Goal: Communication & Community: Ask a question

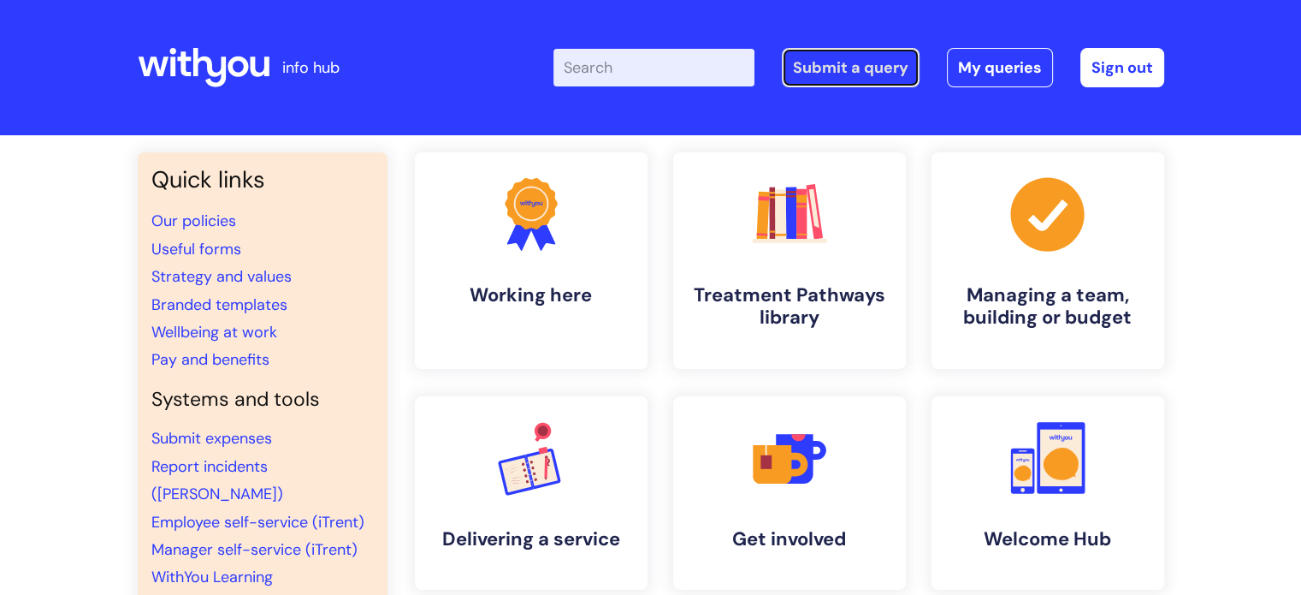
click at [866, 78] on link "Submit a query" at bounding box center [851, 67] width 138 height 39
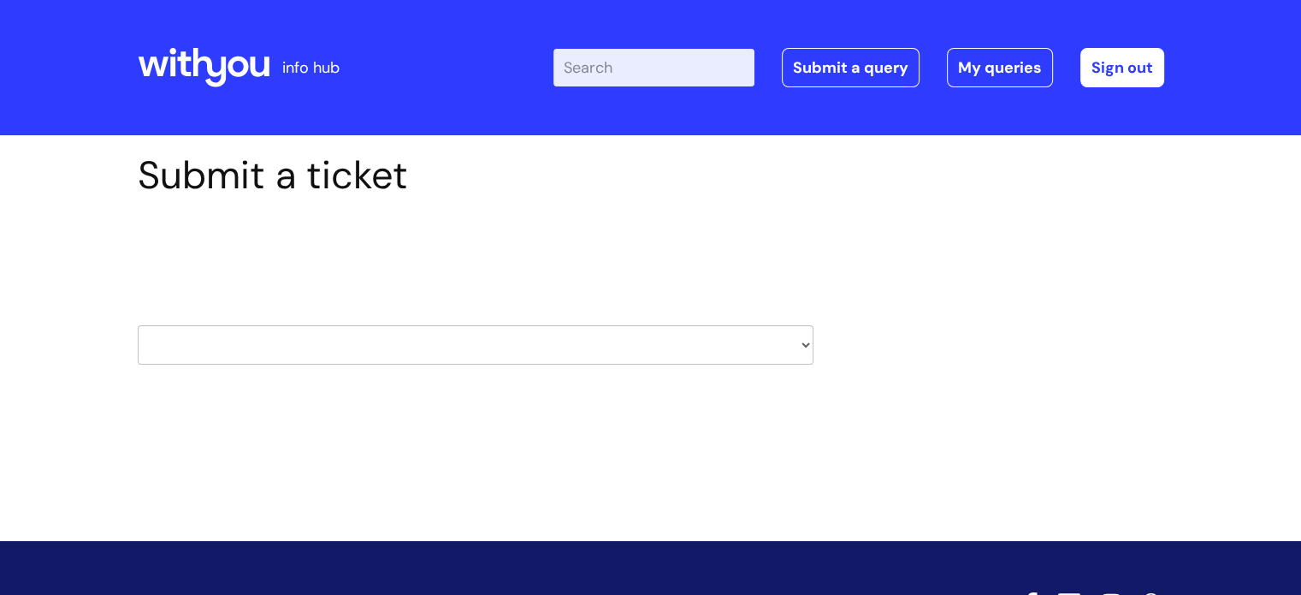
scroll to position [82, 0]
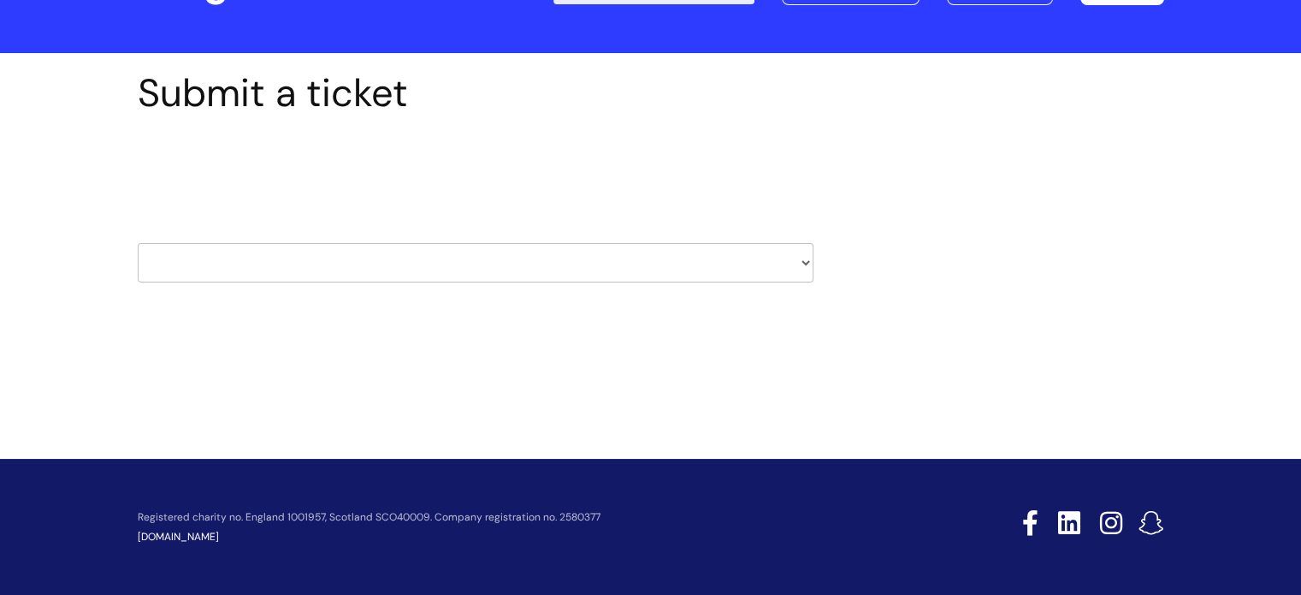
click at [639, 264] on select "HR / People IT and Support Clinical Drug Alerts Finance Accounts Data Support T…" at bounding box center [476, 262] width 676 height 39
select select "it_and_support"
click at [138, 243] on select "HR / People IT and Support Clinical Drug Alerts Finance Accounts Data Support T…" at bounding box center [476, 262] width 676 height 39
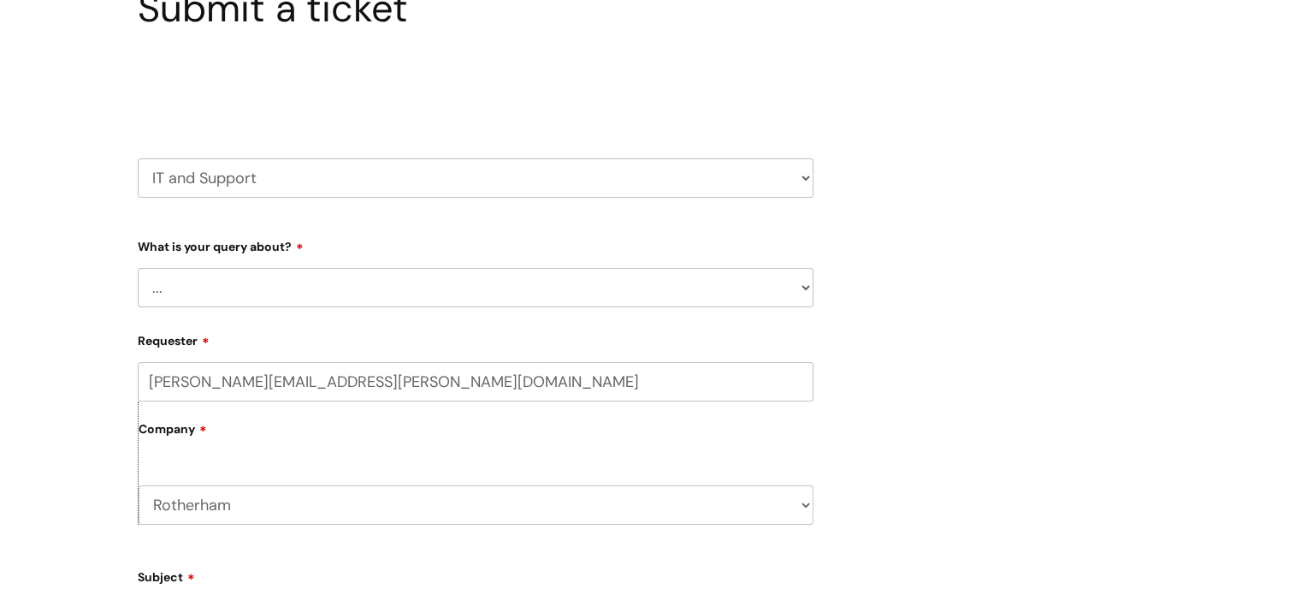
scroll to position [171, 0]
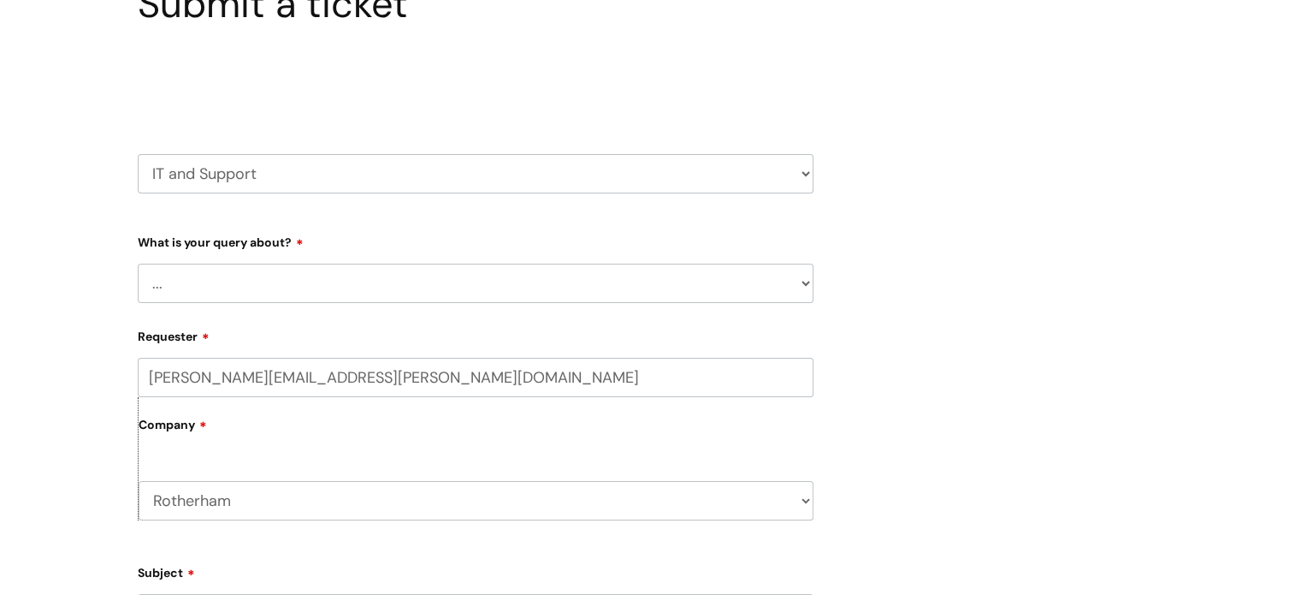
click at [312, 262] on div "What is your query about? ... Mobile Phone Reset & MFA Accounts, Starters and L…" at bounding box center [476, 265] width 676 height 75
click at [303, 276] on select "... Mobile Phone Reset & MFA Accounts, Starters and Leavers IT Hardware issue I…" at bounding box center [476, 283] width 676 height 39
click at [270, 288] on select "... Mobile Phone Reset & MFA Accounts, Starters and Leavers IT Hardware issue I…" at bounding box center [476, 283] width 676 height 39
select select "Something Else"
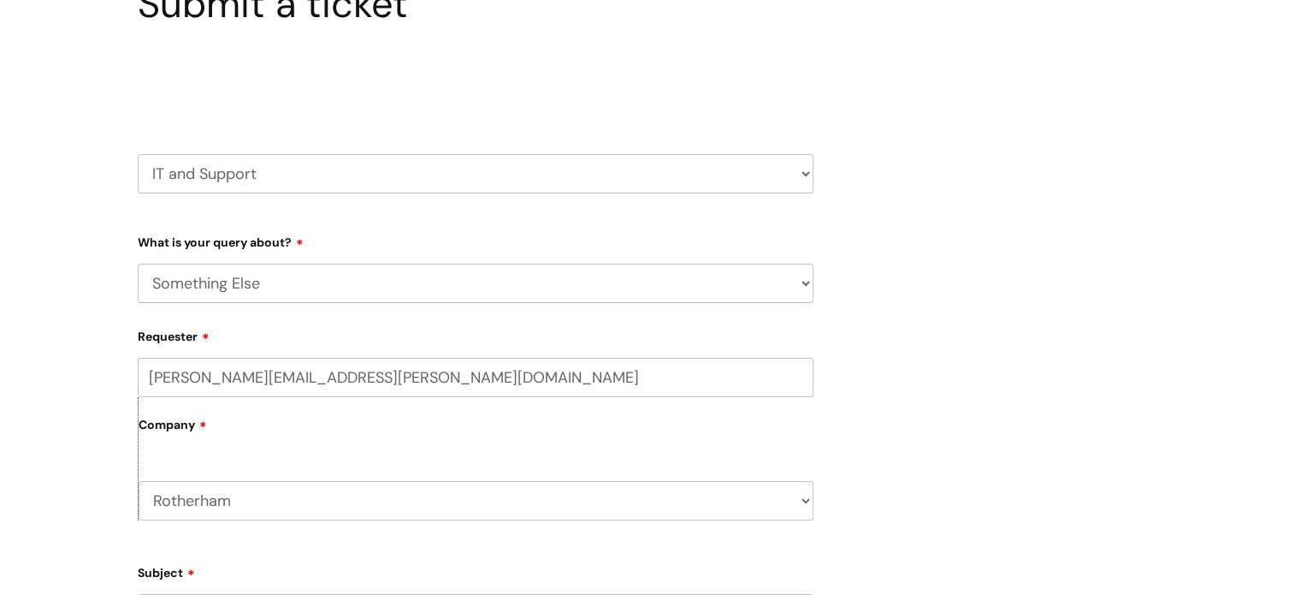
click at [138, 264] on select "... Mobile Phone Reset & MFA Accounts, Starters and Leavers IT Hardware issue I…" at bounding box center [476, 283] width 676 height 39
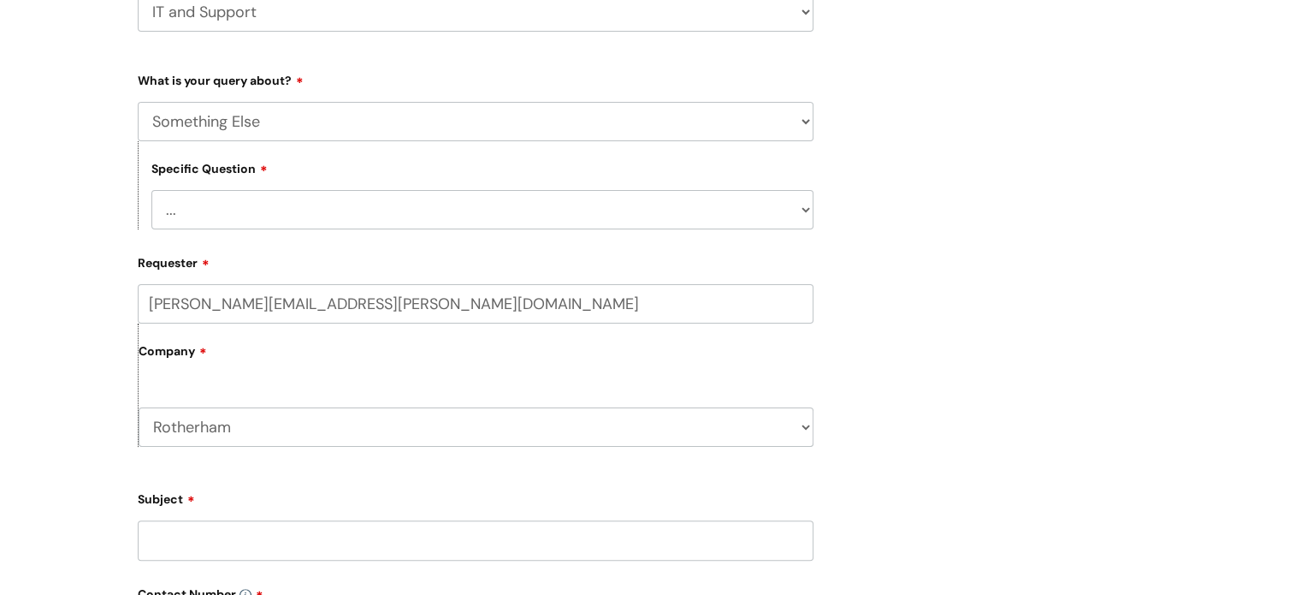
scroll to position [342, 0]
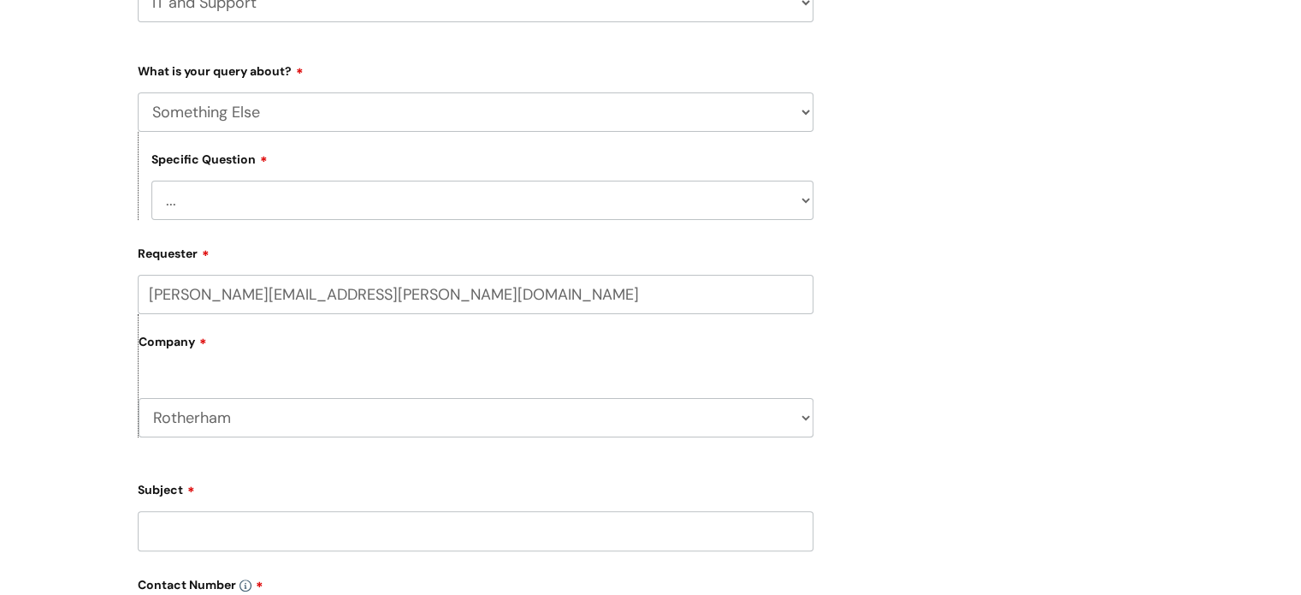
click at [264, 192] on select "... My problem is not listed" at bounding box center [482, 200] width 662 height 39
select select "My problem is not listed"
click at [151, 181] on select "... My problem is not listed" at bounding box center [482, 200] width 662 height 39
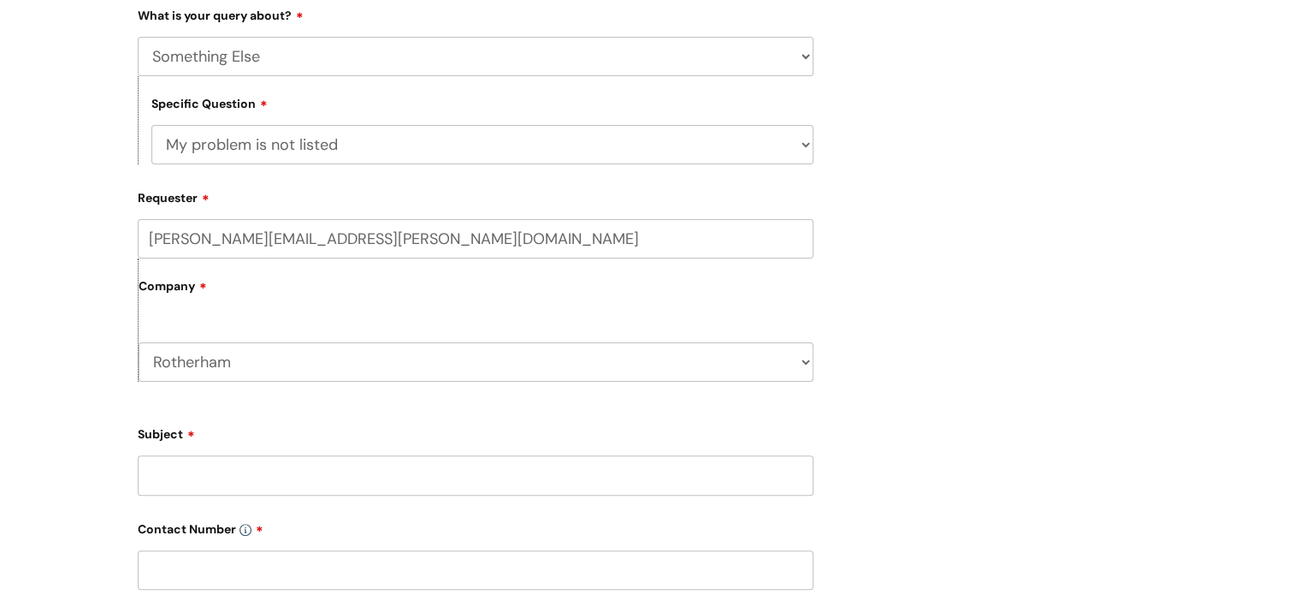
scroll to position [428, 0]
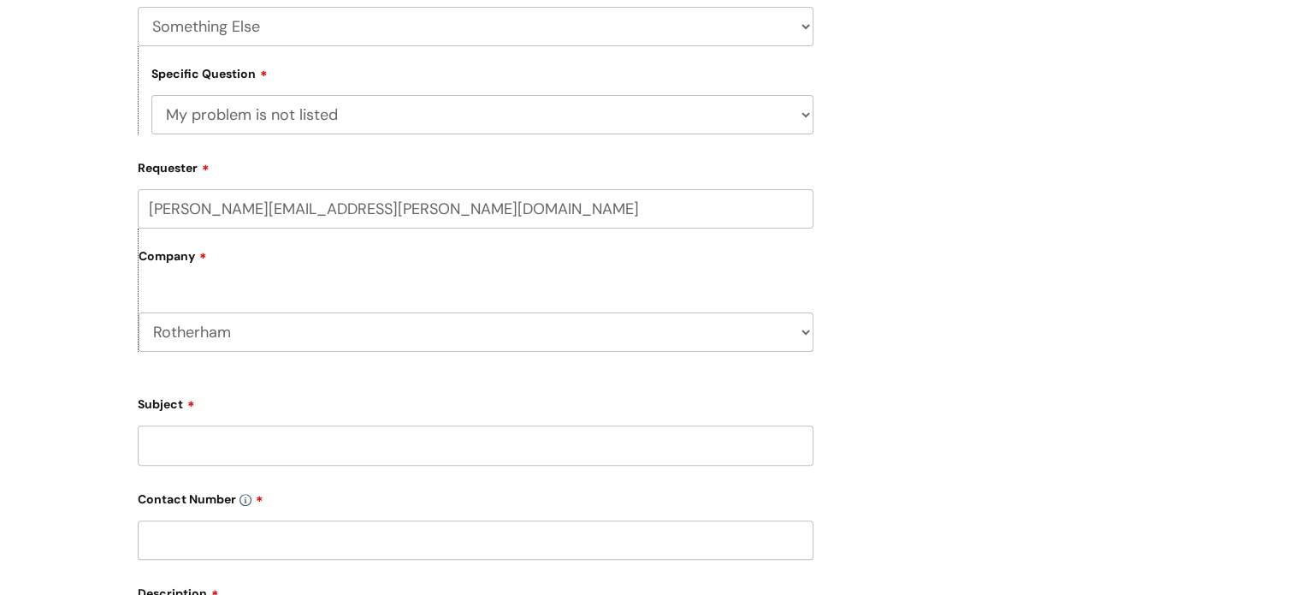
click at [226, 331] on select "Rotherham WithYou Current Staff" at bounding box center [476, 331] width 675 height 39
click at [35, 329] on div "Submit a ticket Select issue type HR / People IT and Support Clinical Drug Aler…" at bounding box center [650, 358] width 1301 height 1302
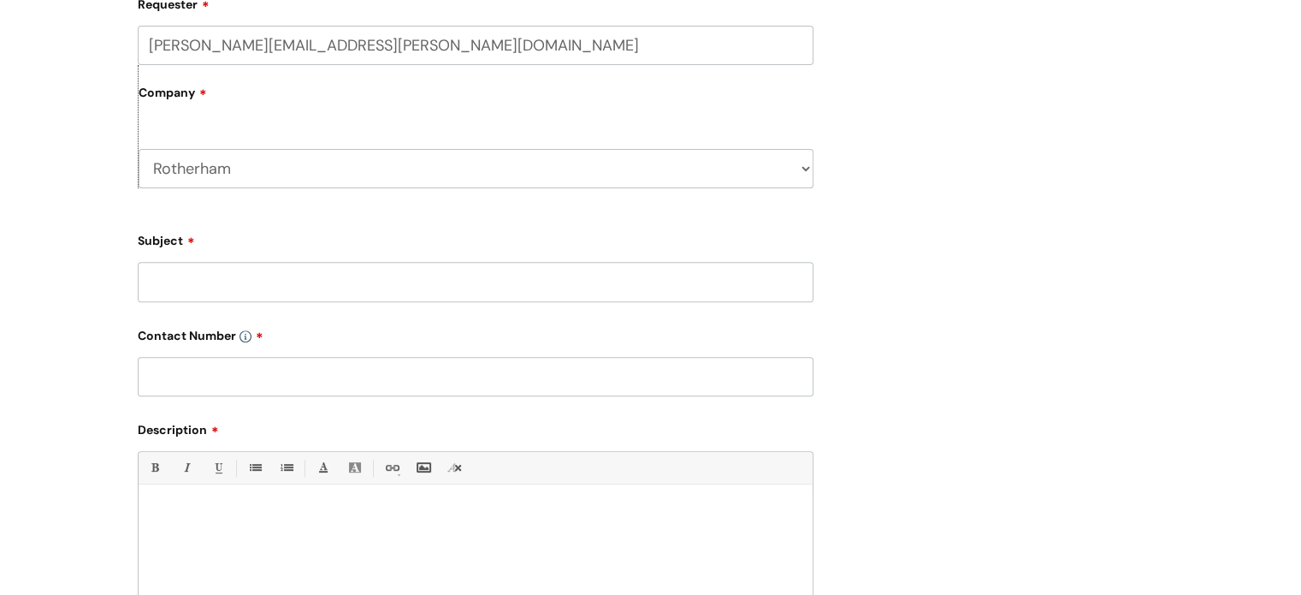
scroll to position [599, 0]
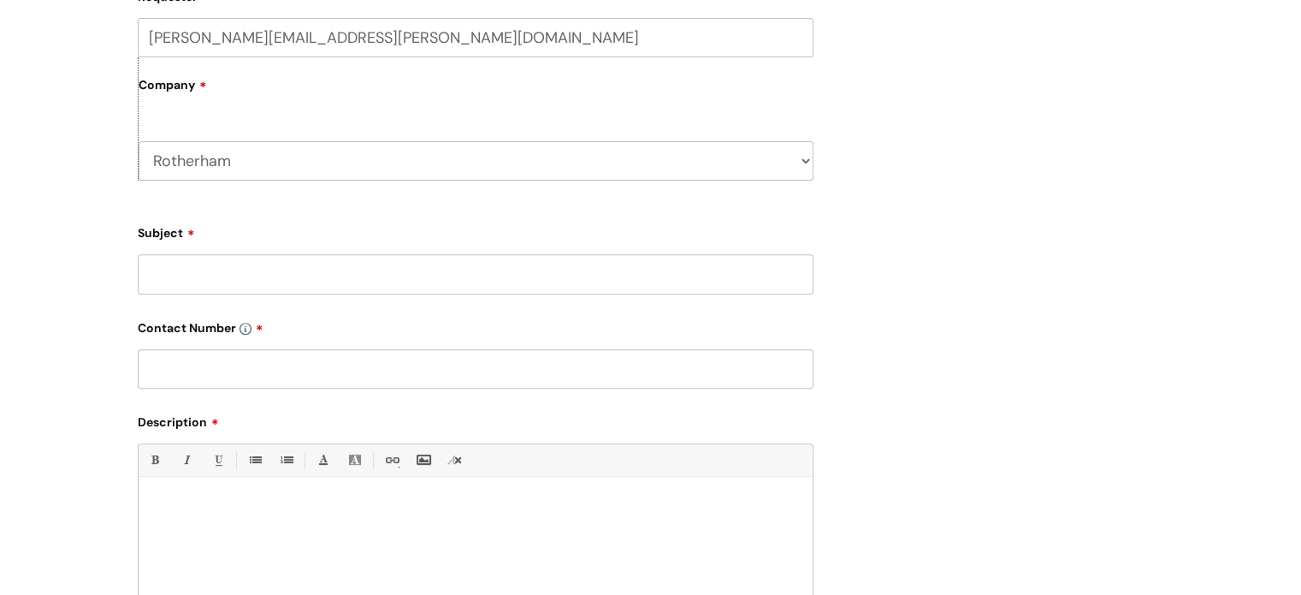
click at [240, 271] on input "Subject" at bounding box center [476, 273] width 676 height 39
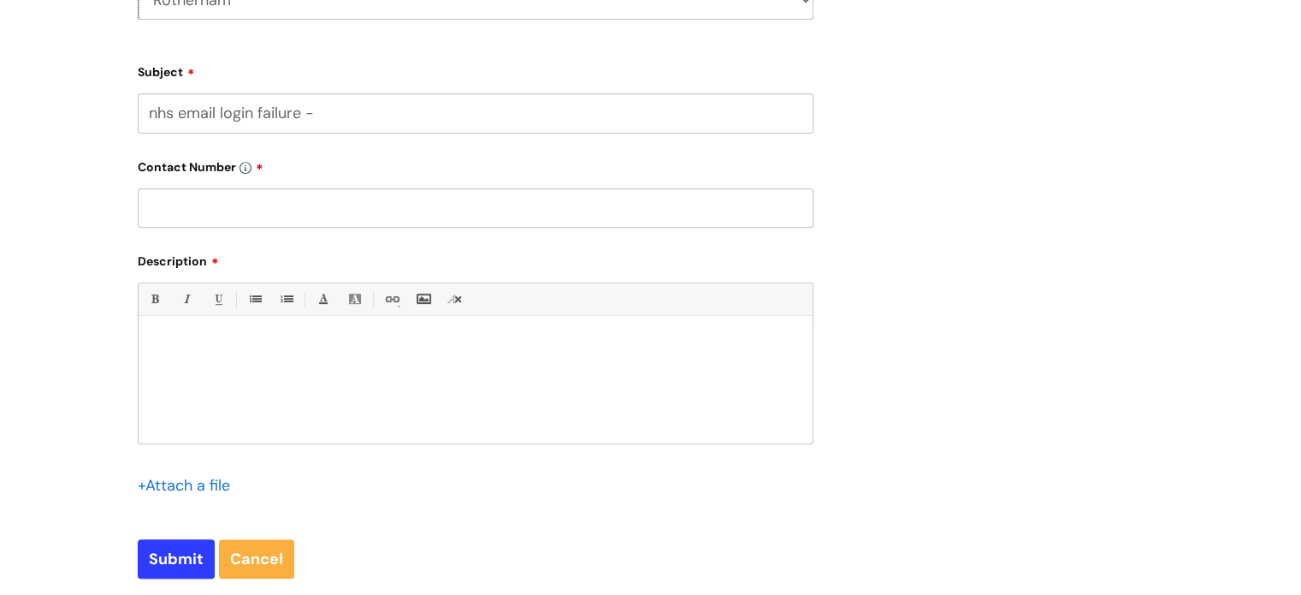
scroll to position [770, 0]
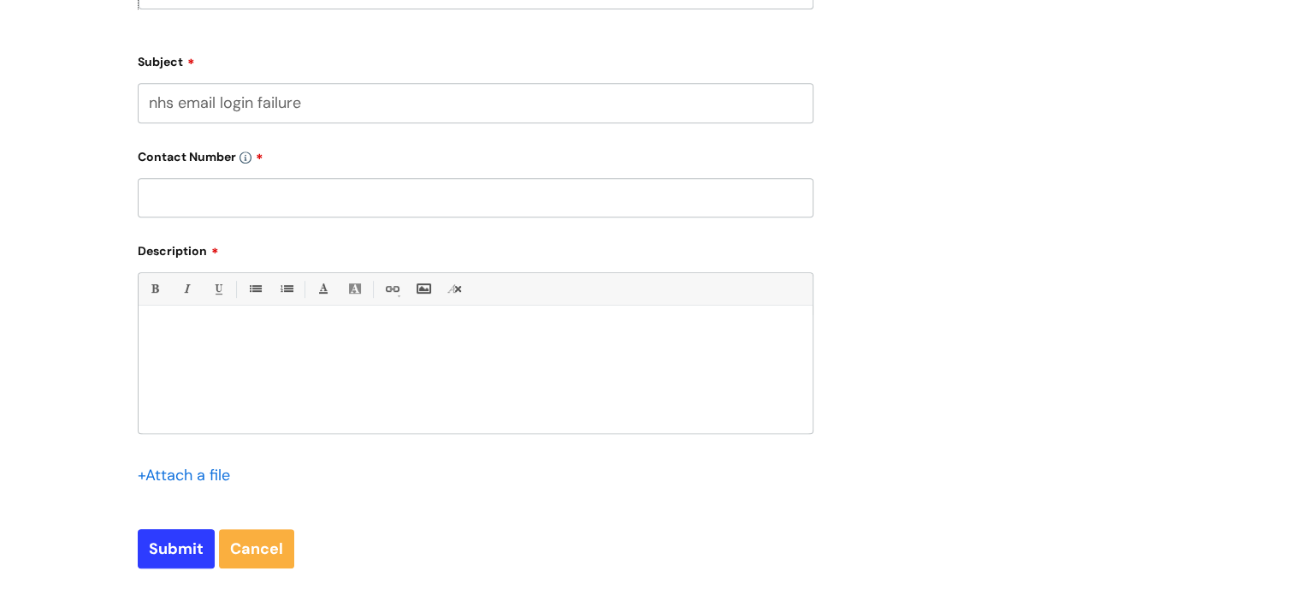
type input "nhs email login failure"
paste div
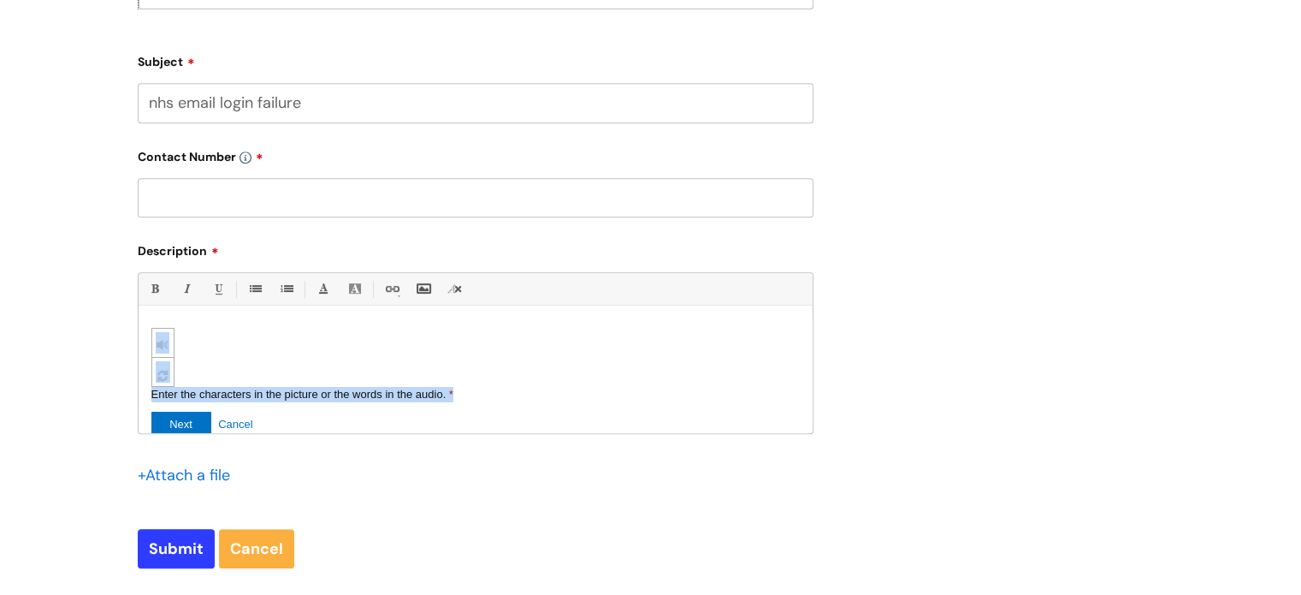
drag, startPoint x: 507, startPoint y: 398, endPoint x: 120, endPoint y: 268, distance: 408.0
click at [120, 268] on div "Submit a ticket Select issue type HR / People IT and Support Clinical Drug Aler…" at bounding box center [650, 16] width 1301 height 1302
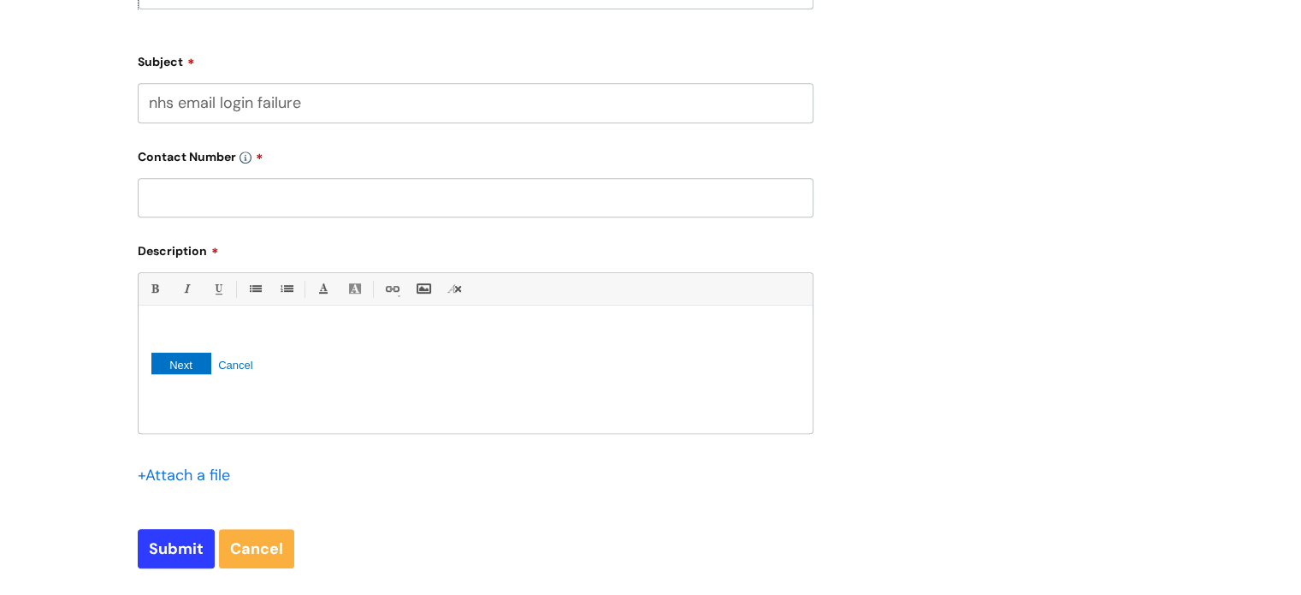
click at [235, 365] on link "Cancel" at bounding box center [235, 364] width 34 height 13
click at [374, 371] on div "Next Cancel" at bounding box center [475, 363] width 649 height 40
drag, startPoint x: 276, startPoint y: 376, endPoint x: 103, endPoint y: 301, distance: 189.0
click at [103, 301] on div "Submit a ticket Select issue type HR / People IT and Support Clinical Drug Aler…" at bounding box center [650, 16] width 1301 height 1302
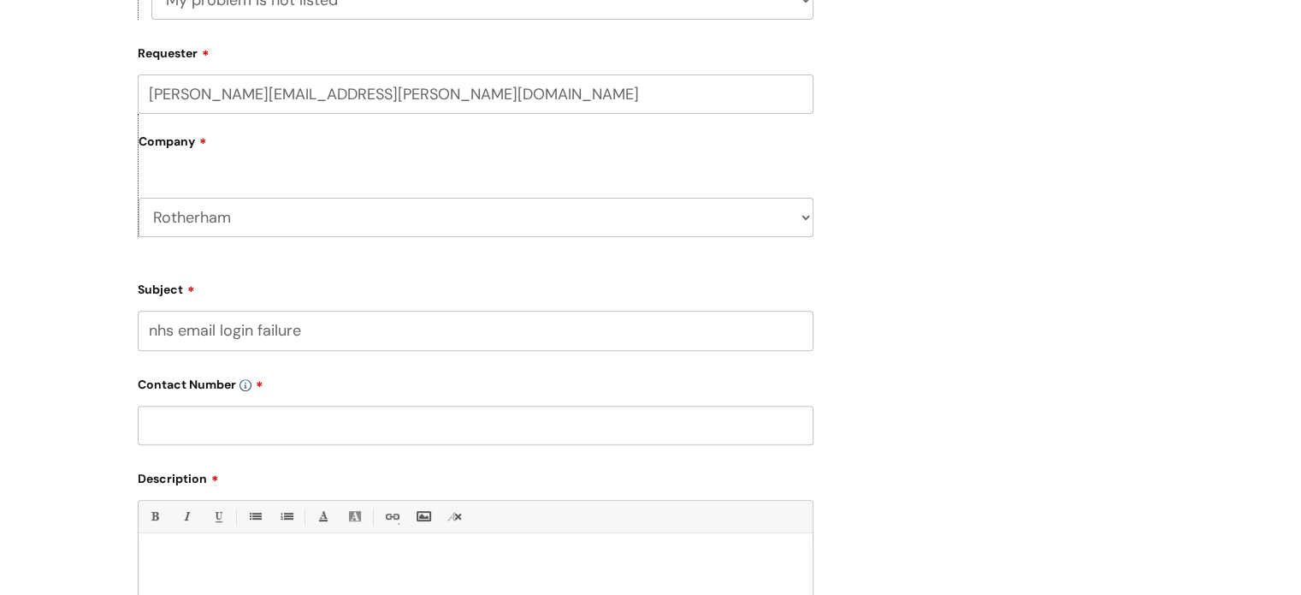
scroll to position [513, 0]
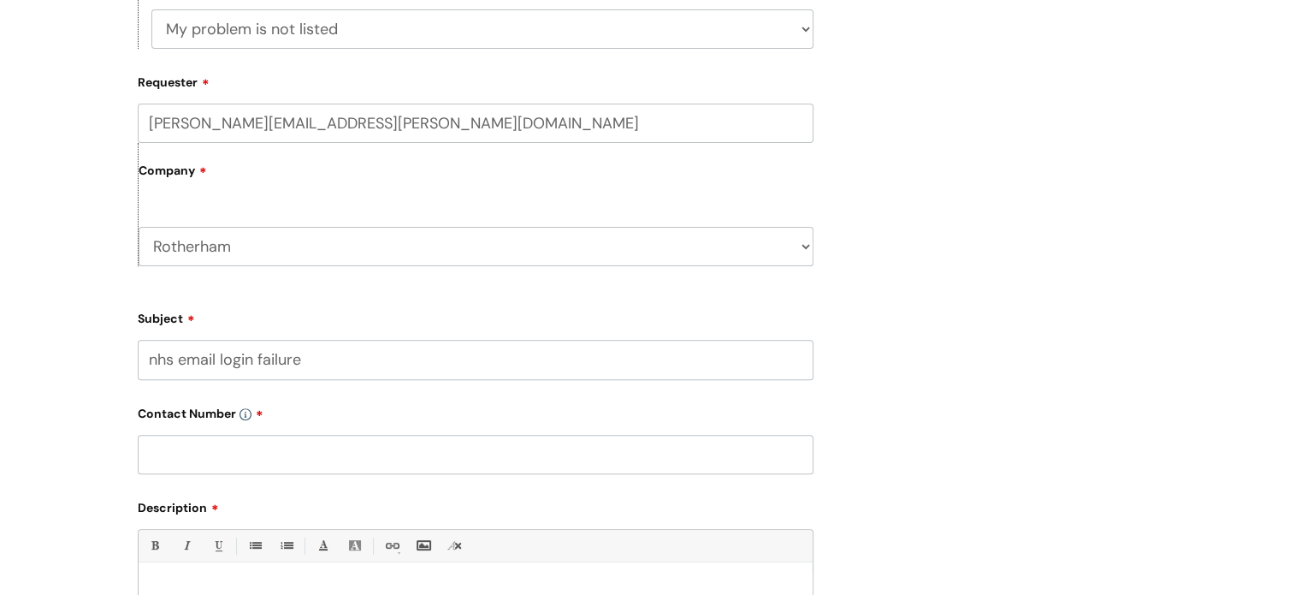
click at [264, 455] on input "text" at bounding box center [476, 454] width 676 height 39
type input "ana.dwyer@wearewithyou.org"
drag, startPoint x: 381, startPoint y: 451, endPoint x: 151, endPoint y: 451, distance: 230.2
click at [151, 451] on input "ana.dwyer@wearewithyou.org" at bounding box center [476, 454] width 676 height 39
click at [222, 187] on label "Company" at bounding box center [476, 176] width 675 height 39
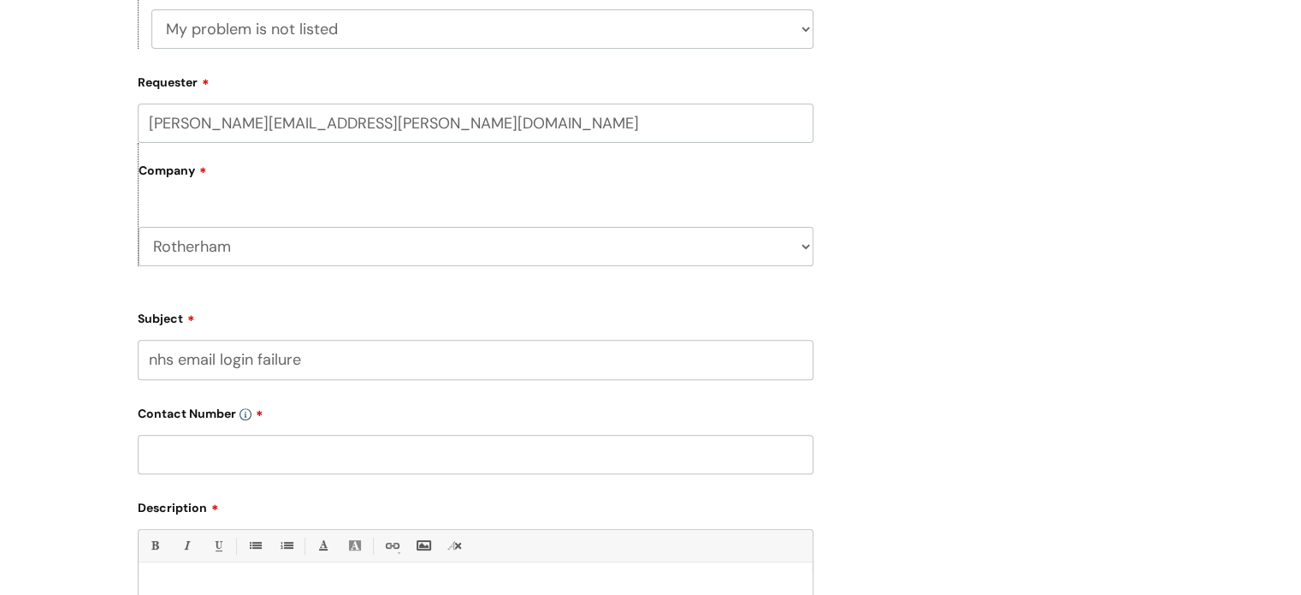
click at [207, 450] on input "text" at bounding box center [476, 454] width 676 height 39
drag, startPoint x: 257, startPoint y: 459, endPoint x: 152, endPoint y: 459, distance: 104.4
click at [152, 459] on input "07581079395" at bounding box center [476, 454] width 676 height 39
type input "07581079395"
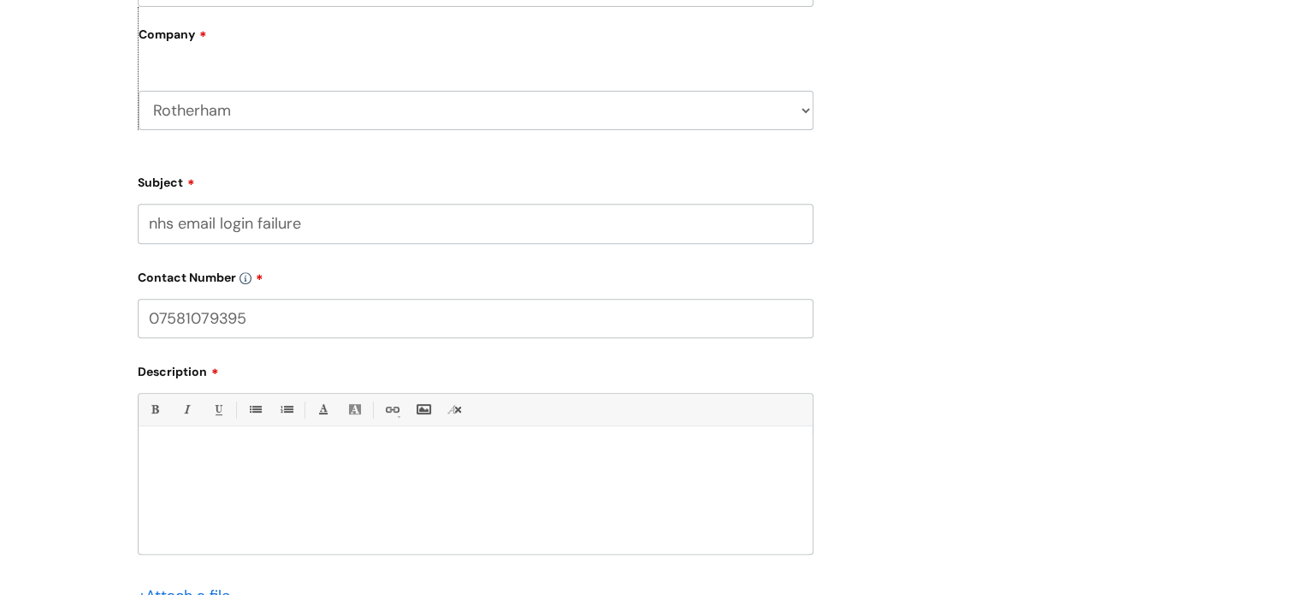
scroll to position [684, 0]
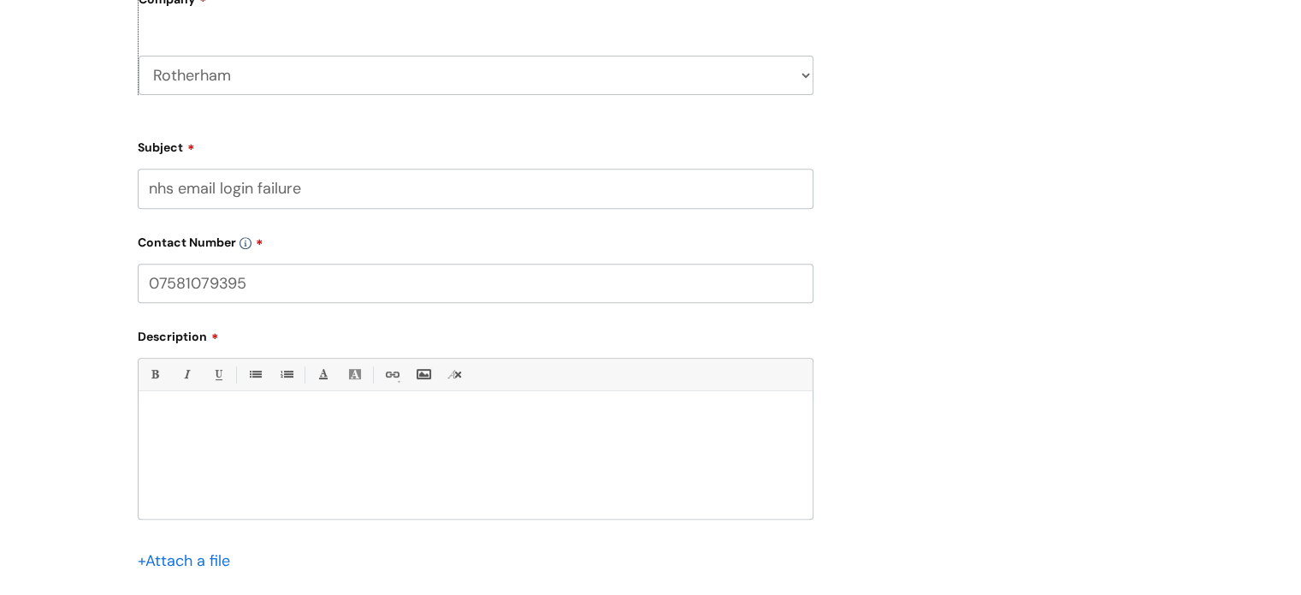
click at [267, 476] on div at bounding box center [476, 459] width 674 height 118
click at [471, 434] on div "I am trying to login to my nhs email address." at bounding box center [475, 438] width 649 height 51
click at [475, 441] on div "I am trying to login to my nhs email address - went" at bounding box center [475, 438] width 649 height 51
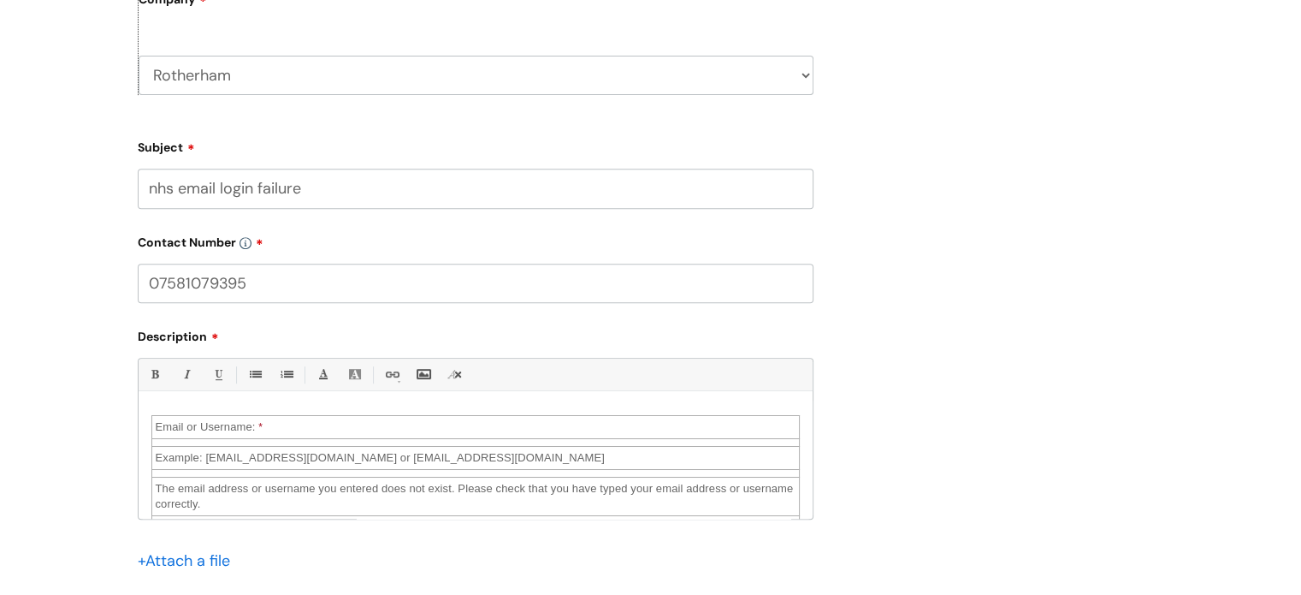
scroll to position [0, 0]
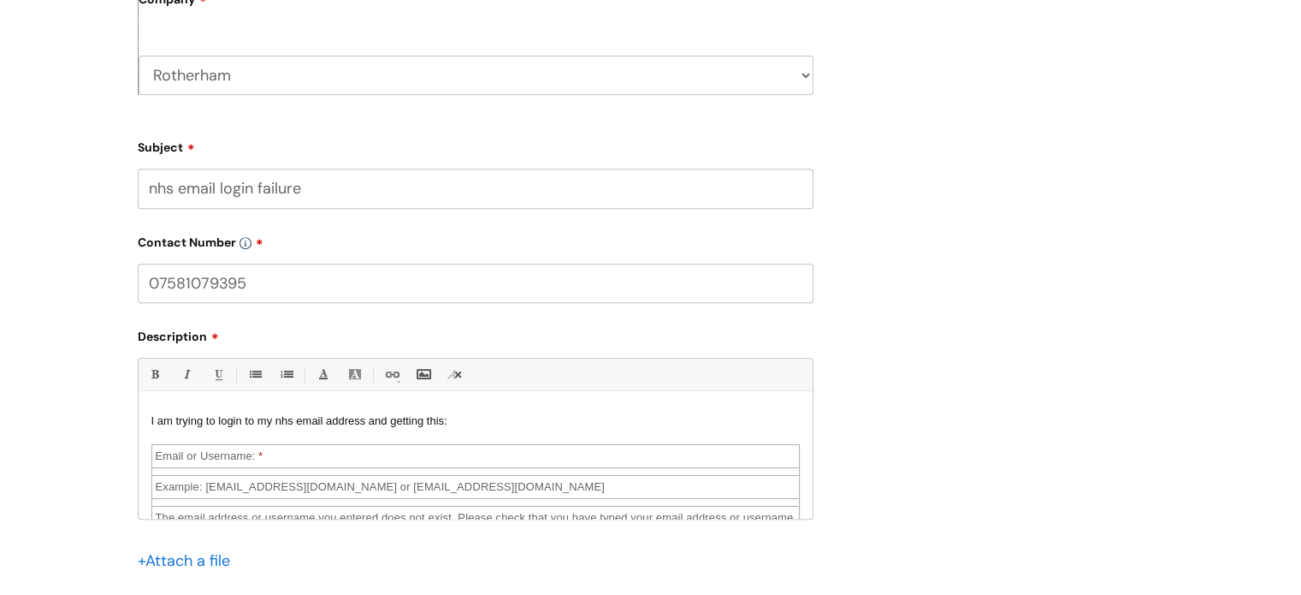
click at [447, 466] on td "Email or Username: *" at bounding box center [475, 455] width 648 height 23
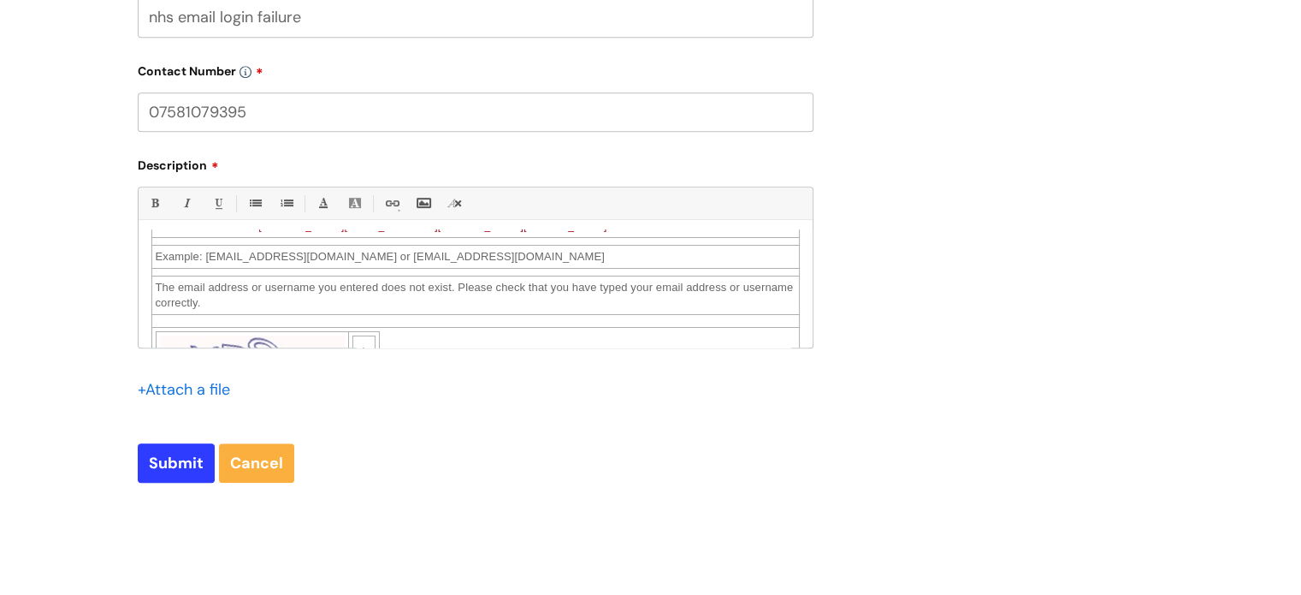
scroll to position [86, 0]
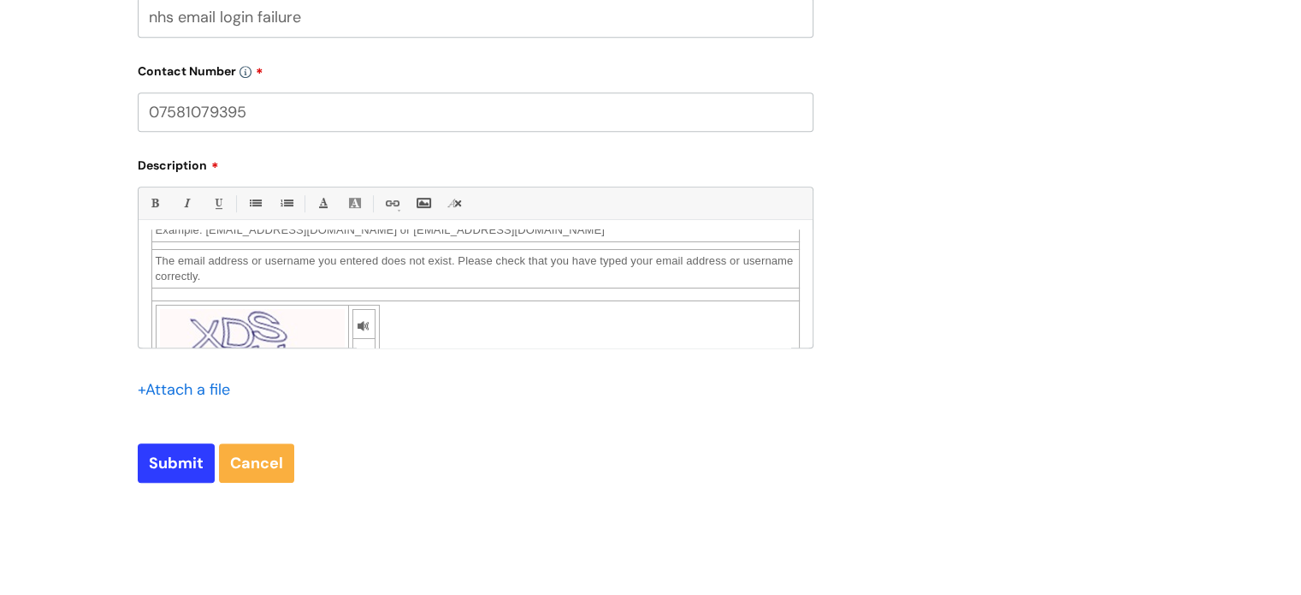
click at [240, 273] on p "The email address or username you entered does not exist. Please check that you…" at bounding box center [476, 268] width 640 height 31
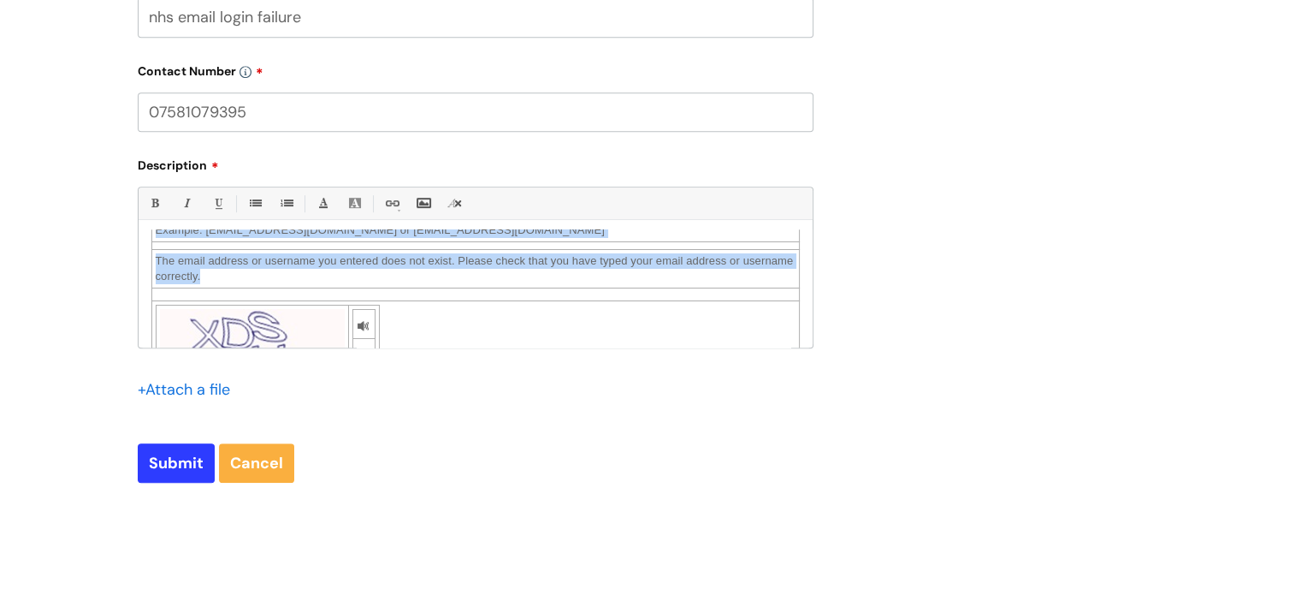
drag, startPoint x: 211, startPoint y: 282, endPoint x: 144, endPoint y: 261, distance: 70.9
click at [144, 261] on div "I am trying to login to my nhs email address and getting this: Email or Usernam…" at bounding box center [476, 288] width 674 height 118
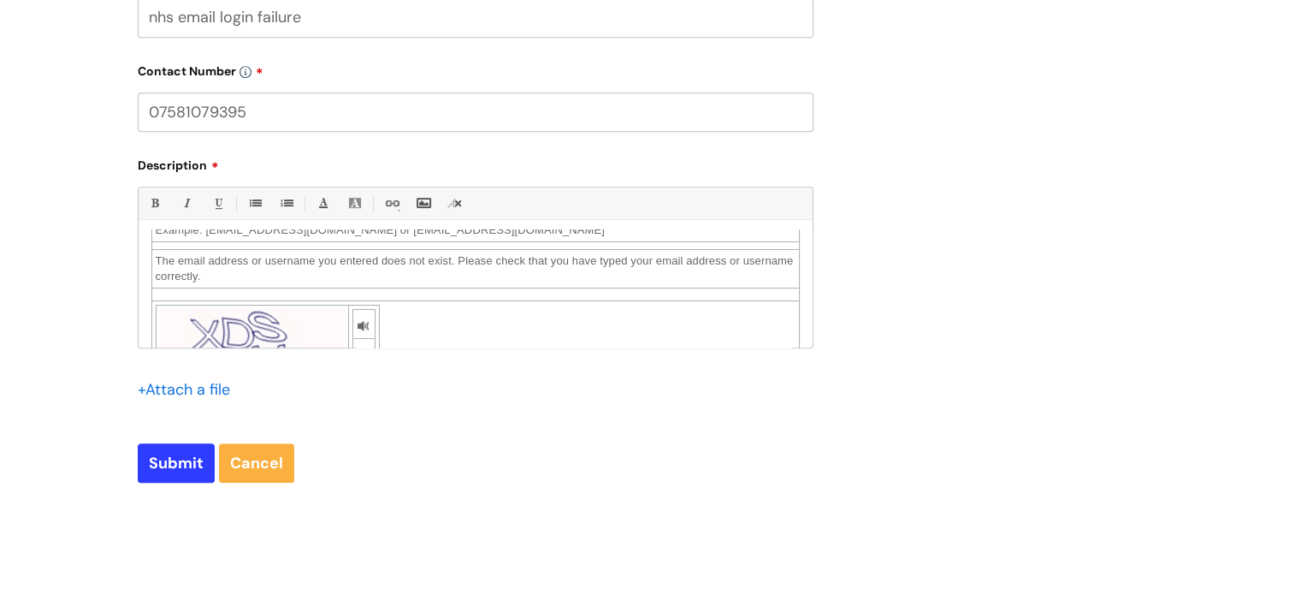
click at [390, 316] on td at bounding box center [475, 353] width 648 height 106
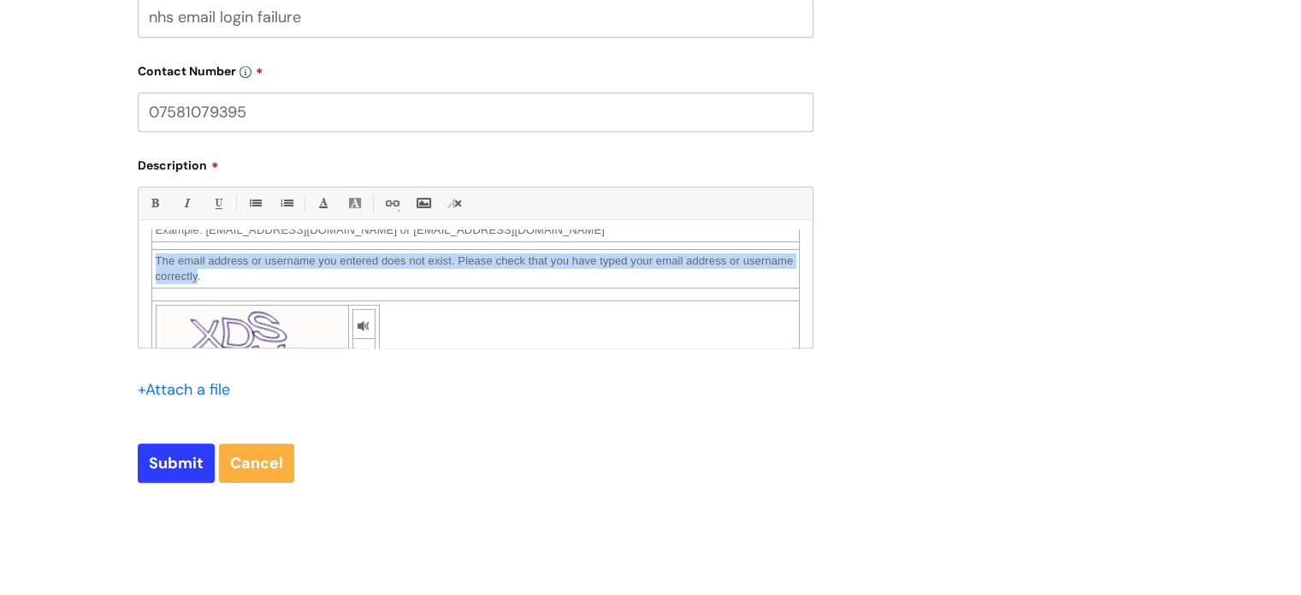
drag, startPoint x: 197, startPoint y: 277, endPoint x: 153, endPoint y: 261, distance: 46.6
click at [153, 261] on td "The email address or username you entered does not exist. Please check that you…" at bounding box center [475, 268] width 648 height 39
click at [156, 207] on link "Bold (Ctrl-B)" at bounding box center [154, 203] width 21 height 21
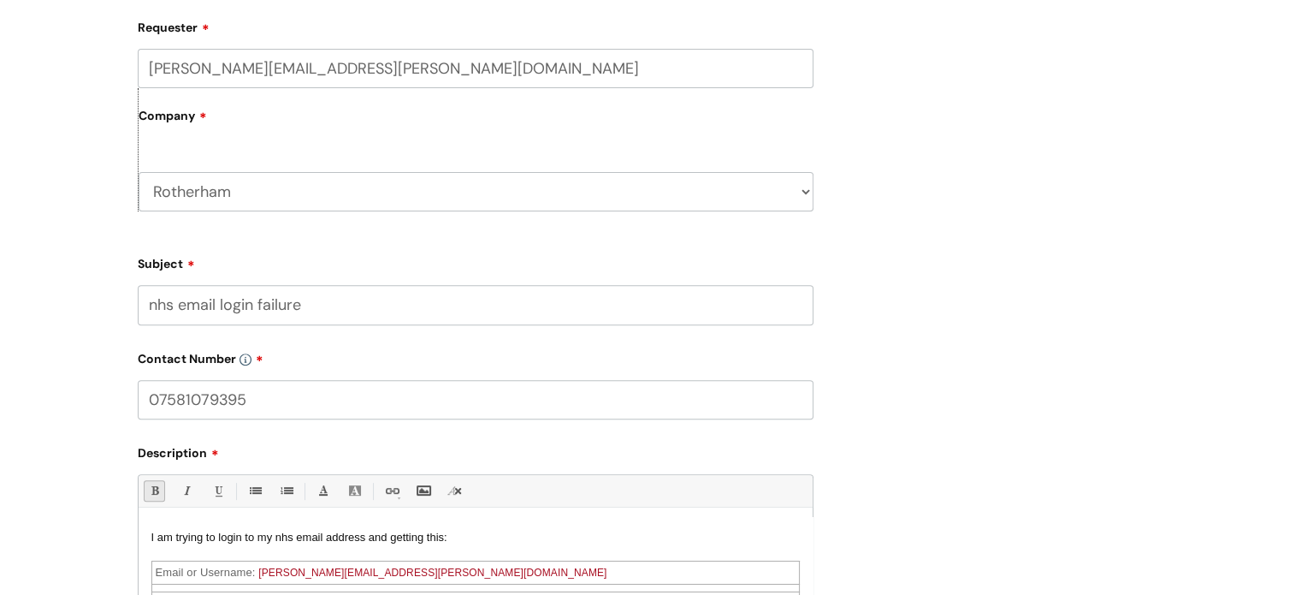
scroll to position [599, 0]
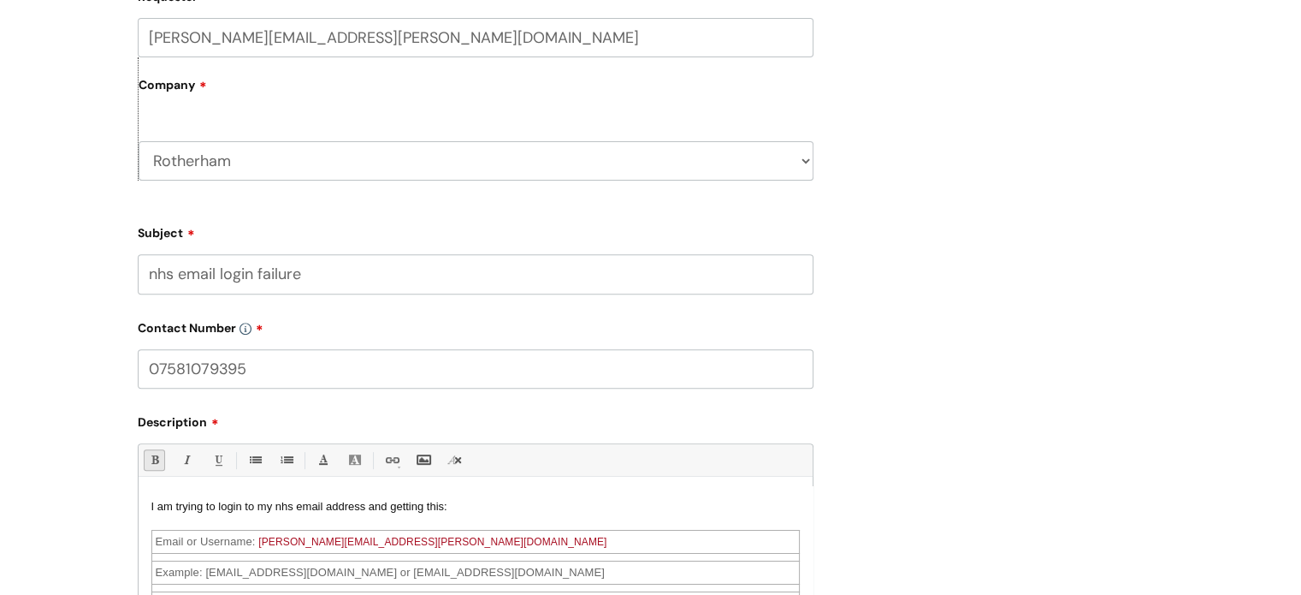
click at [447, 506] on div "I am trying to login to my nhs email address and getting this:" at bounding box center [475, 506] width 649 height 15
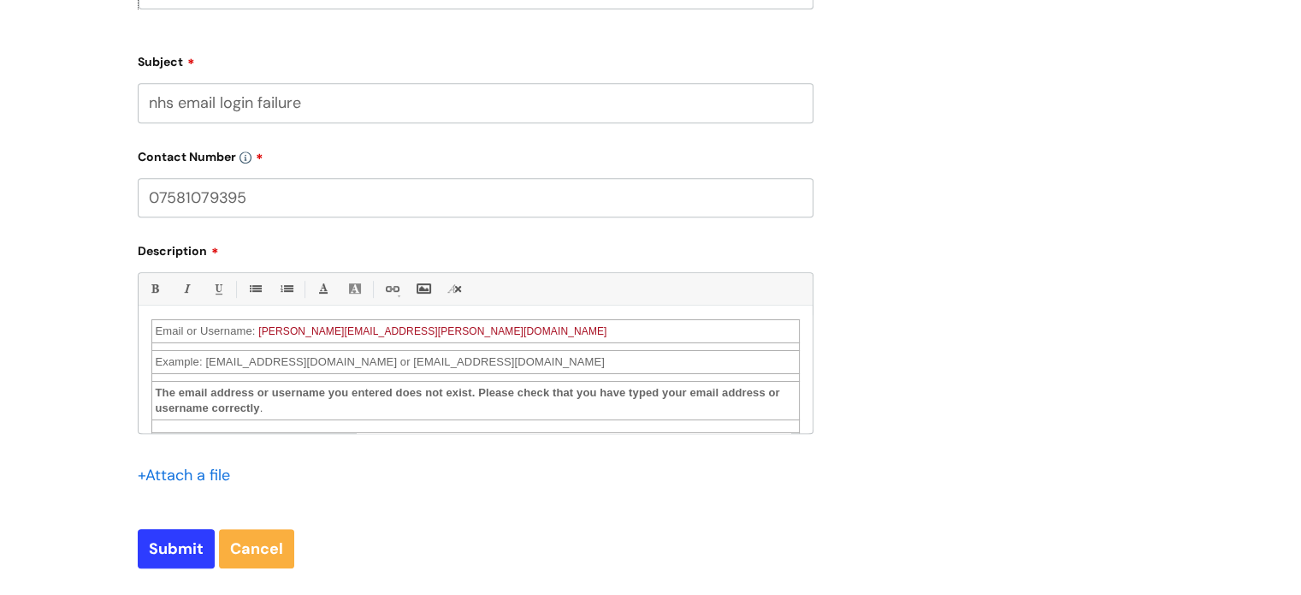
scroll to position [684, 0]
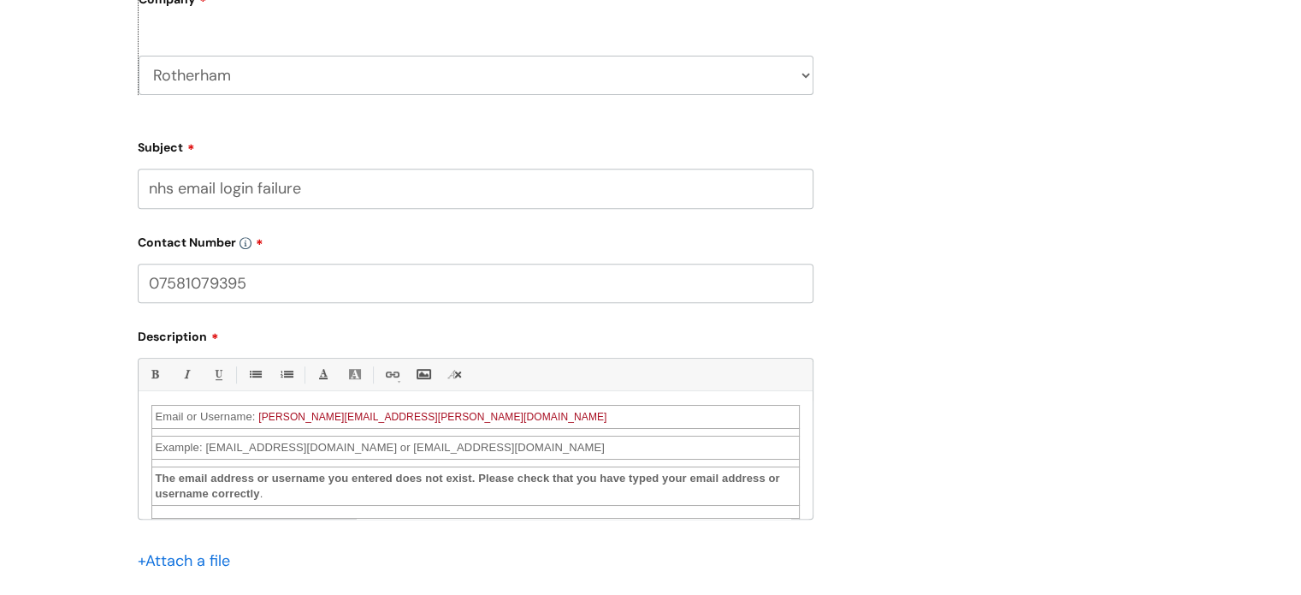
click at [315, 201] on input "nhs email login failure" at bounding box center [476, 188] width 676 height 39
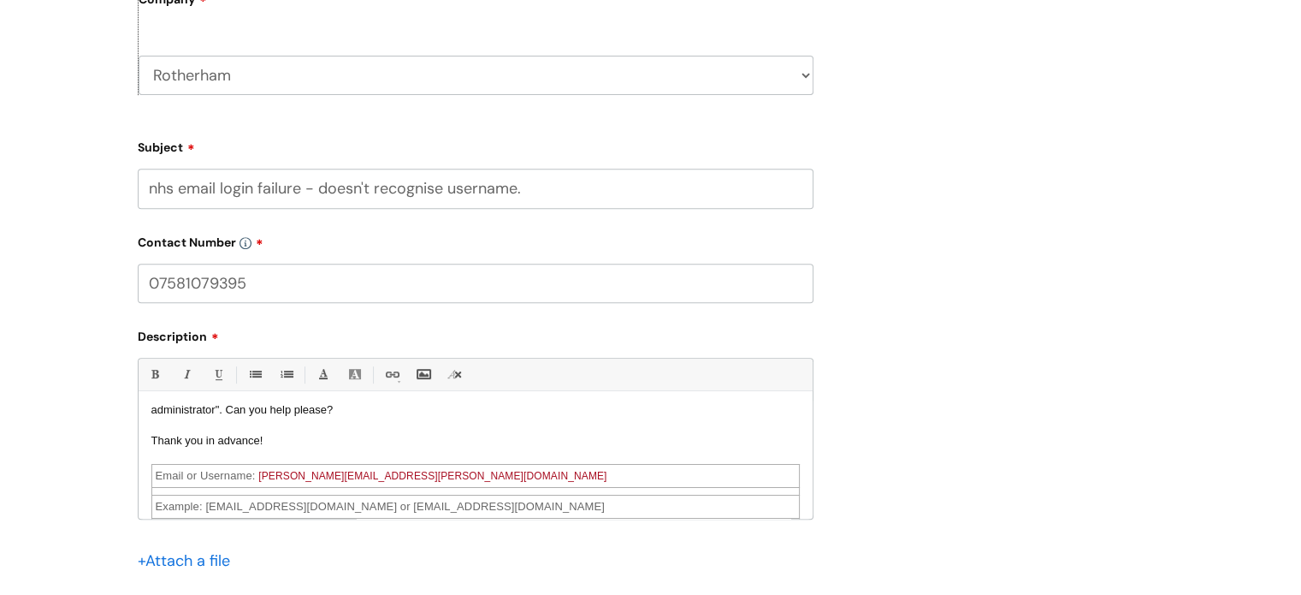
scroll to position [0, 0]
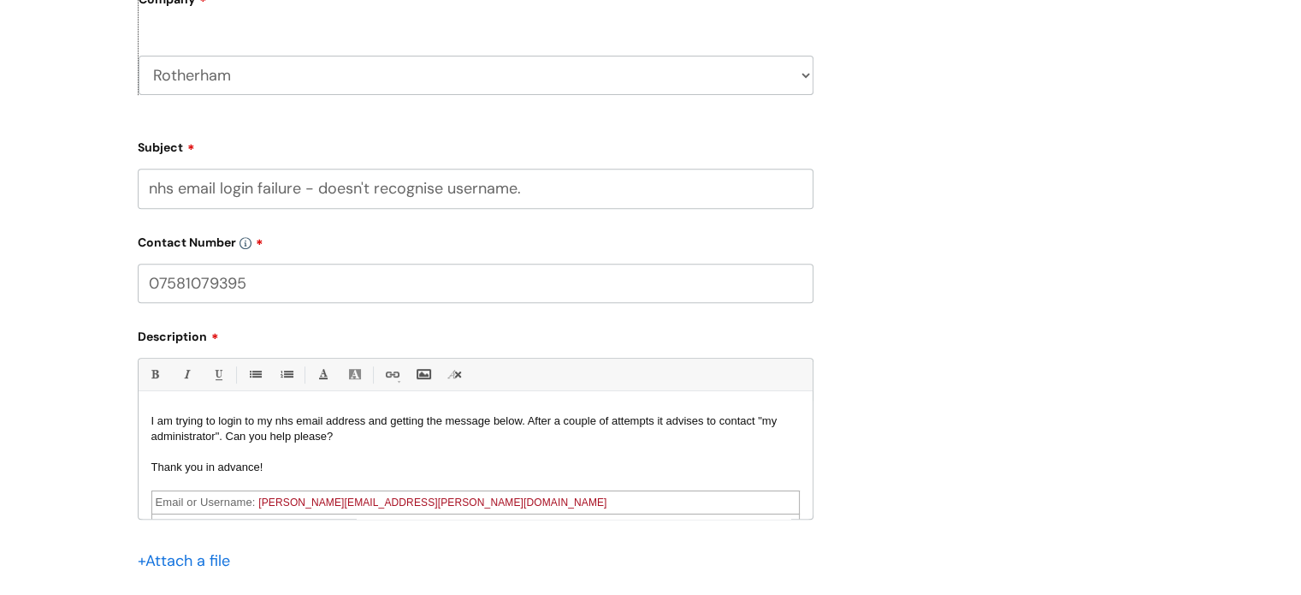
type input "nhs email login failure - doesn't recognise username."
click at [373, 438] on div "I am trying to login to my nhs email address and getting the message below. Aft…" at bounding box center [475, 428] width 649 height 31
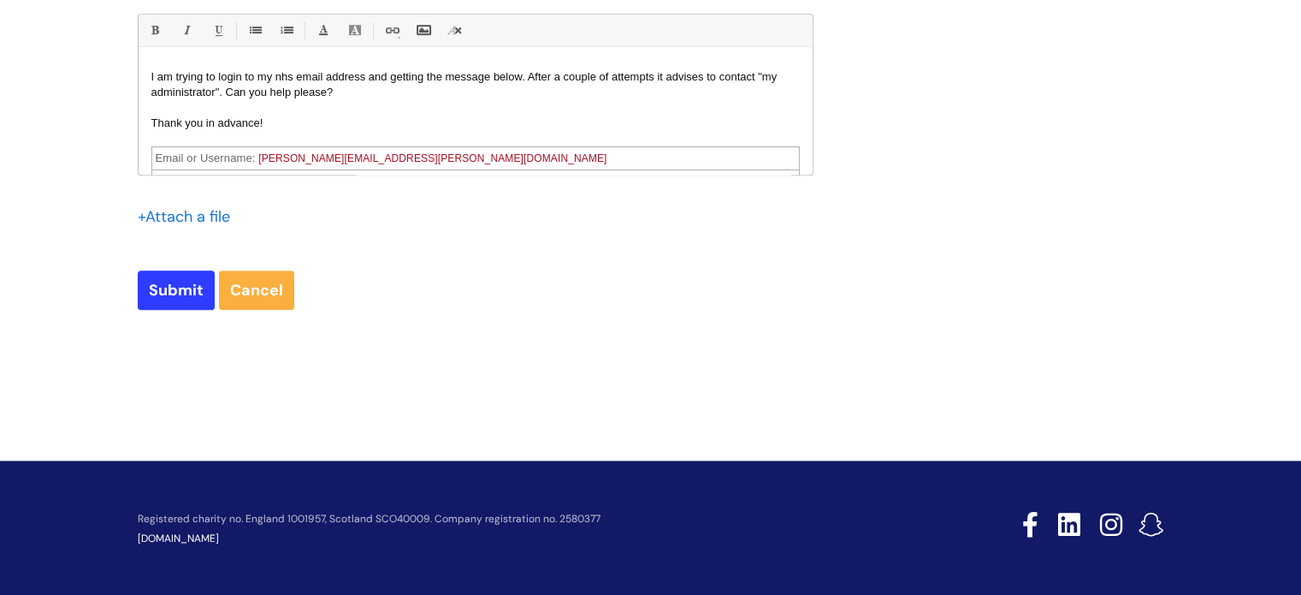
scroll to position [1032, 0]
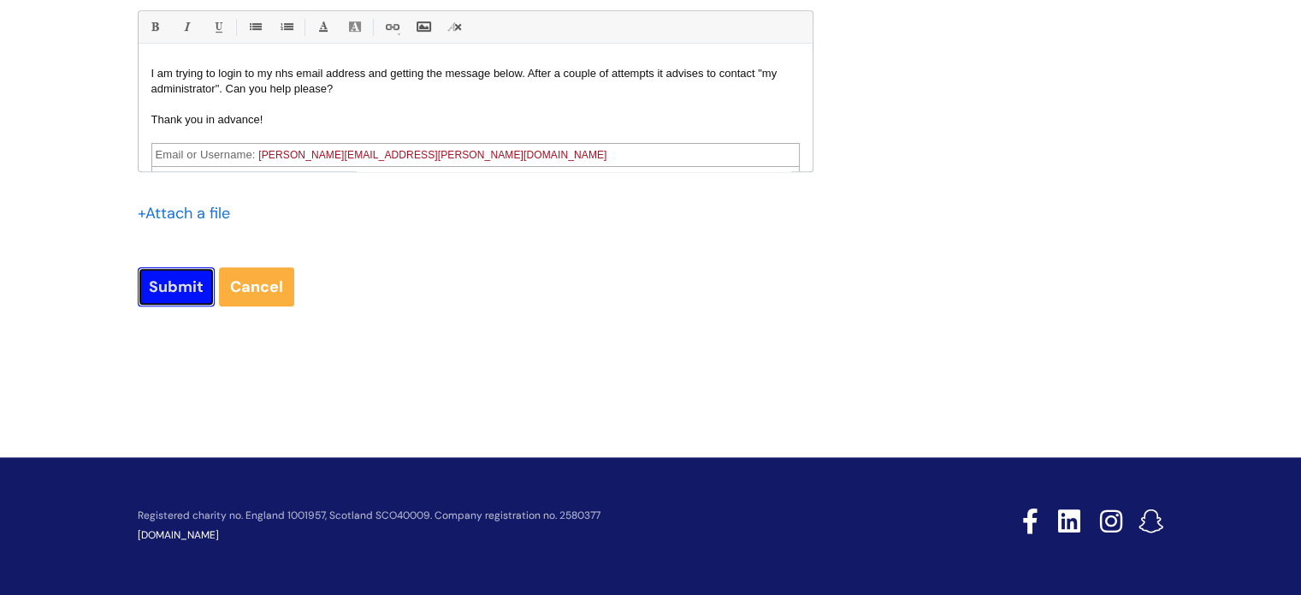
click at [171, 289] on input "Submit" at bounding box center [176, 286] width 77 height 39
type input "Please Wait..."
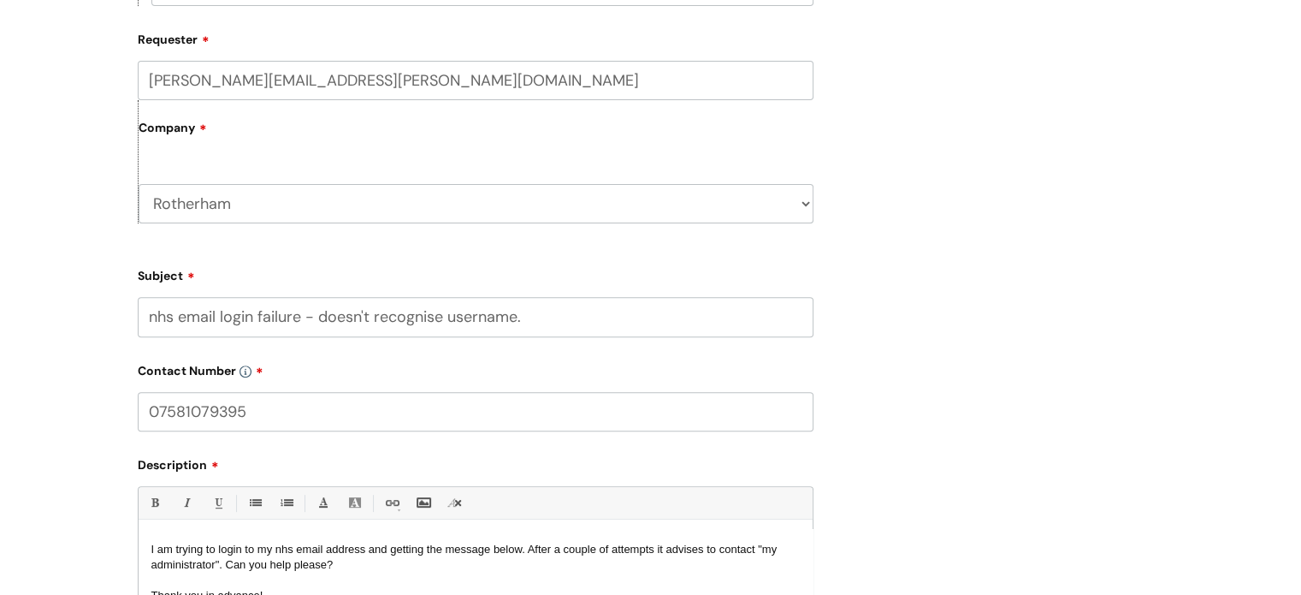
scroll to position [347, 0]
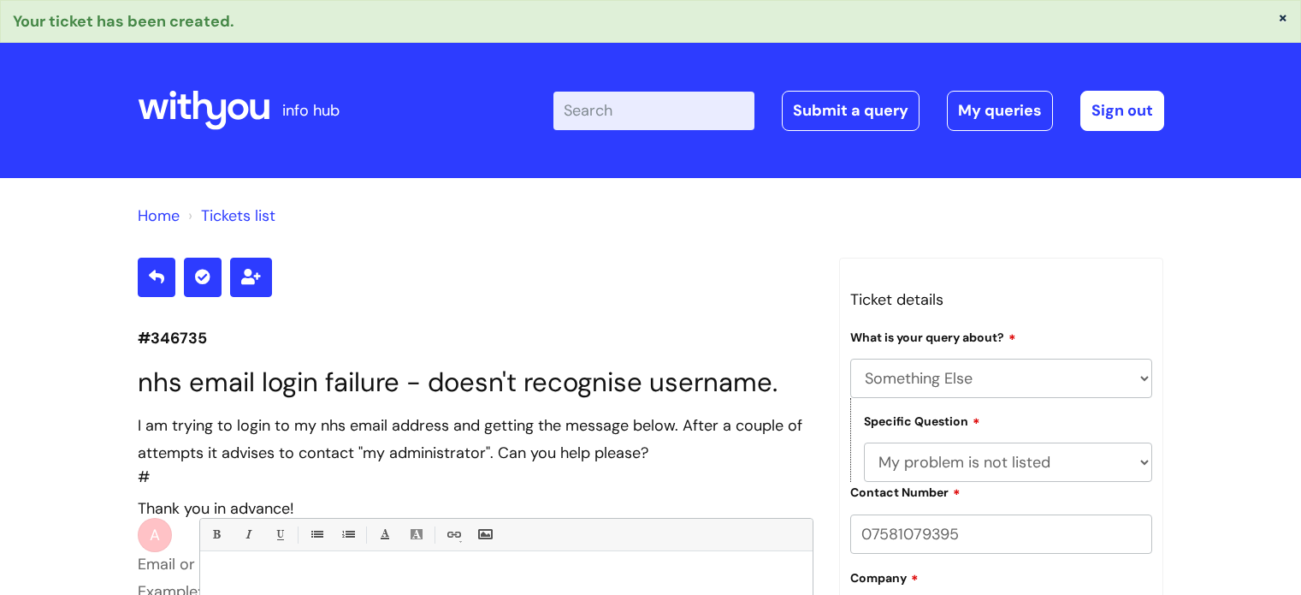
select select "Something Else"
select select "My problem is not listed"
click at [0, 308] on div "Home Tickets list #346735 nhs email login failure - doesn't recognise username.…" at bounding box center [650, 570] width 1301 height 785
click at [828, 107] on link "Submit a query" at bounding box center [851, 110] width 138 height 39
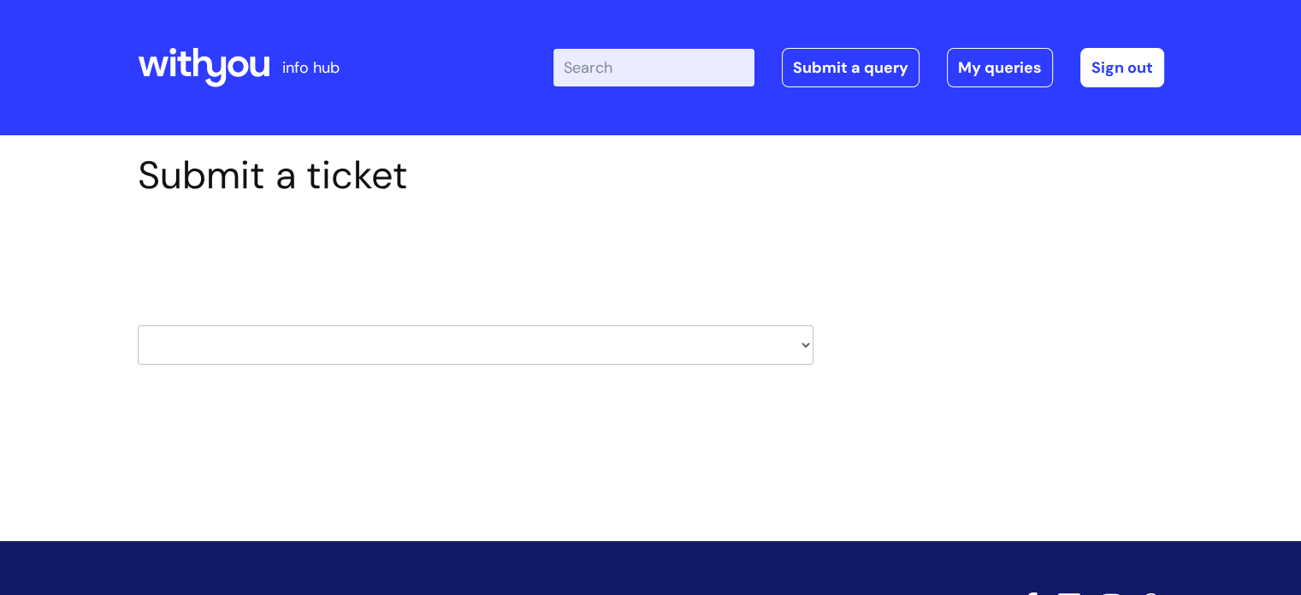
click at [282, 349] on select "HR / People IT and Support Clinical Drug Alerts Finance Accounts Data Support T…" at bounding box center [476, 344] width 676 height 39
select select "it_and_support"
click at [138, 325] on select "HR / People IT and Support Clinical Drug Alerts Finance Accounts Data Support T…" at bounding box center [476, 344] width 676 height 39
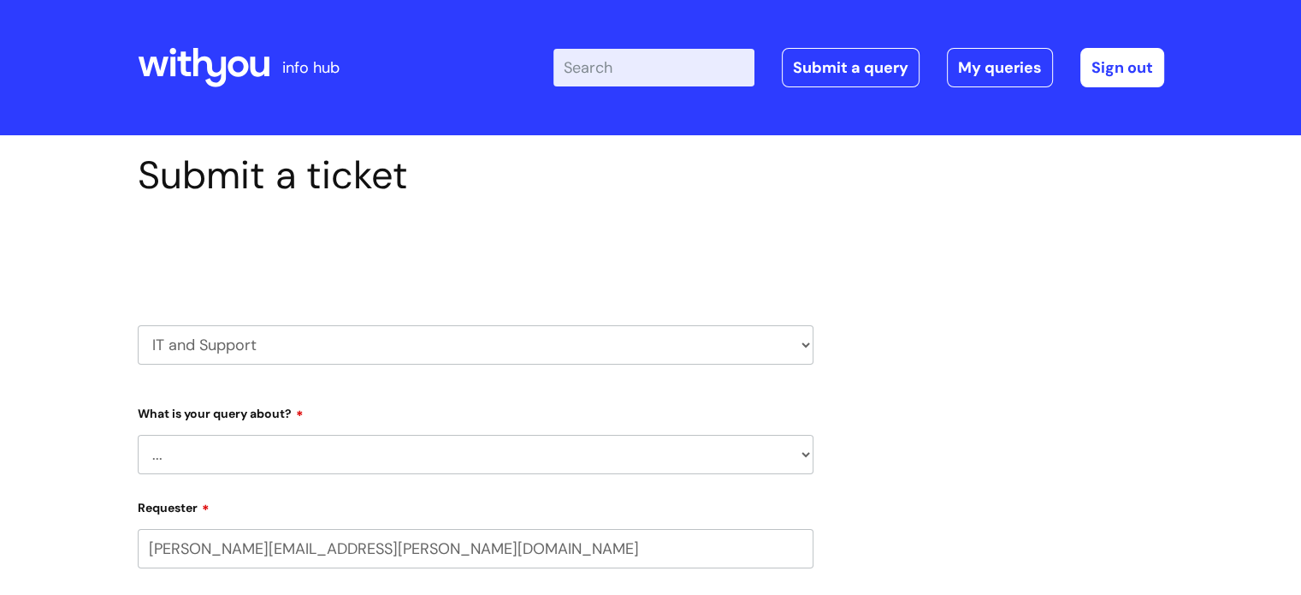
select select "80004157222"
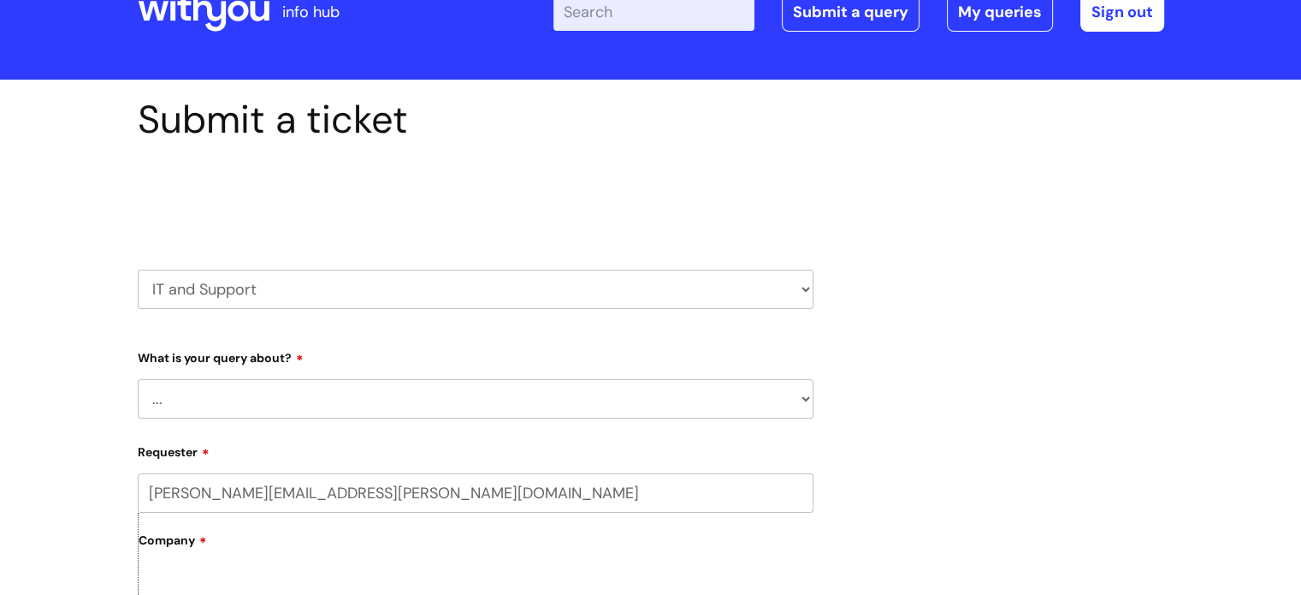
scroll to position [86, 0]
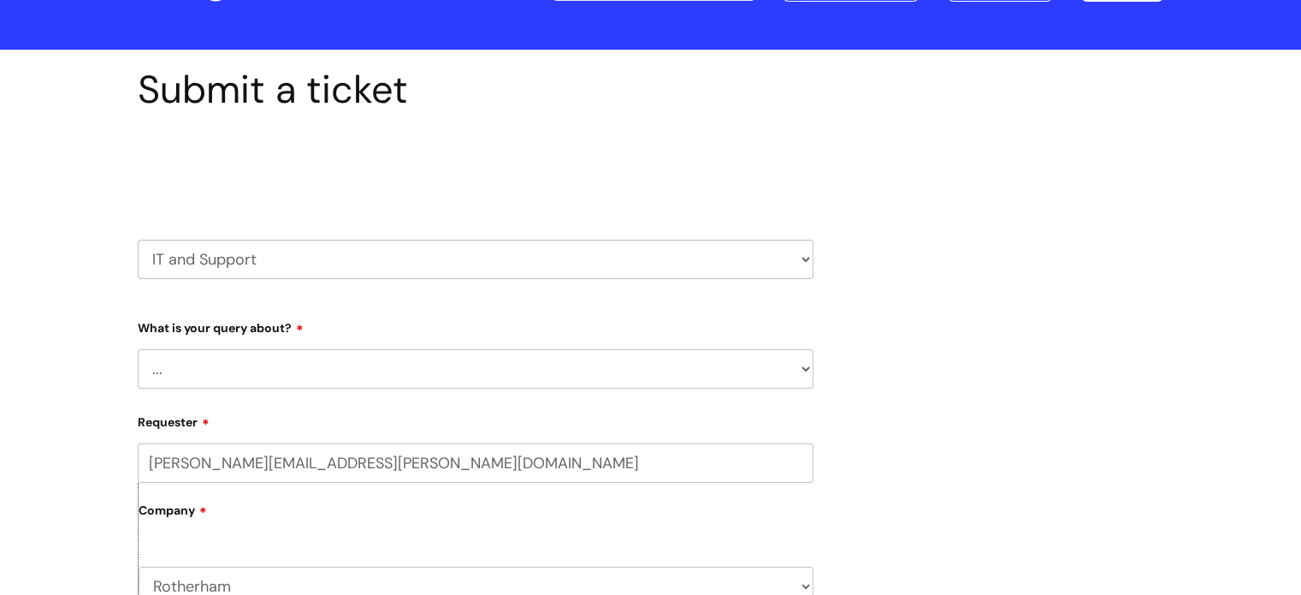
click at [256, 363] on select "... Mobile Phone Reset & MFA Accounts, Starters and Leavers IT Hardware issue I…" at bounding box center [476, 368] width 676 height 39
select select "Something Else"
click at [138, 349] on select "... Mobile Phone Reset & MFA Accounts, Starters and Leavers IT Hardware issue I…" at bounding box center [476, 368] width 676 height 39
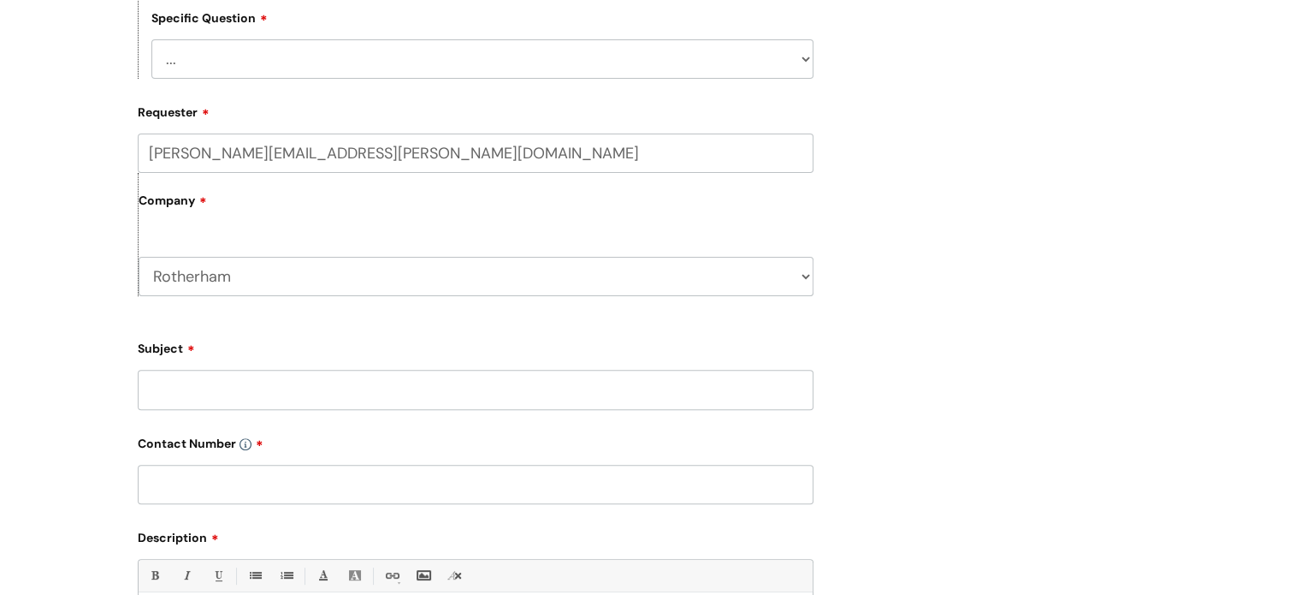
scroll to position [513, 0]
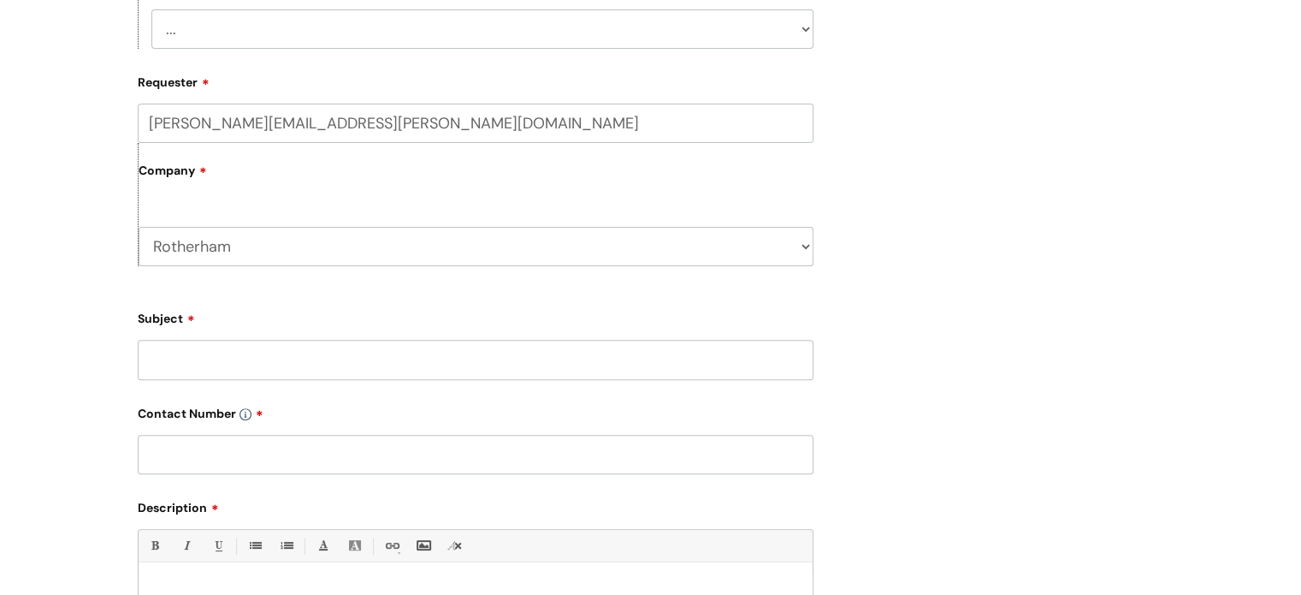
click at [254, 373] on input "Subject" at bounding box center [476, 359] width 676 height 39
type input "Access to alternate email"
click at [270, 454] on input "text" at bounding box center [476, 454] width 676 height 39
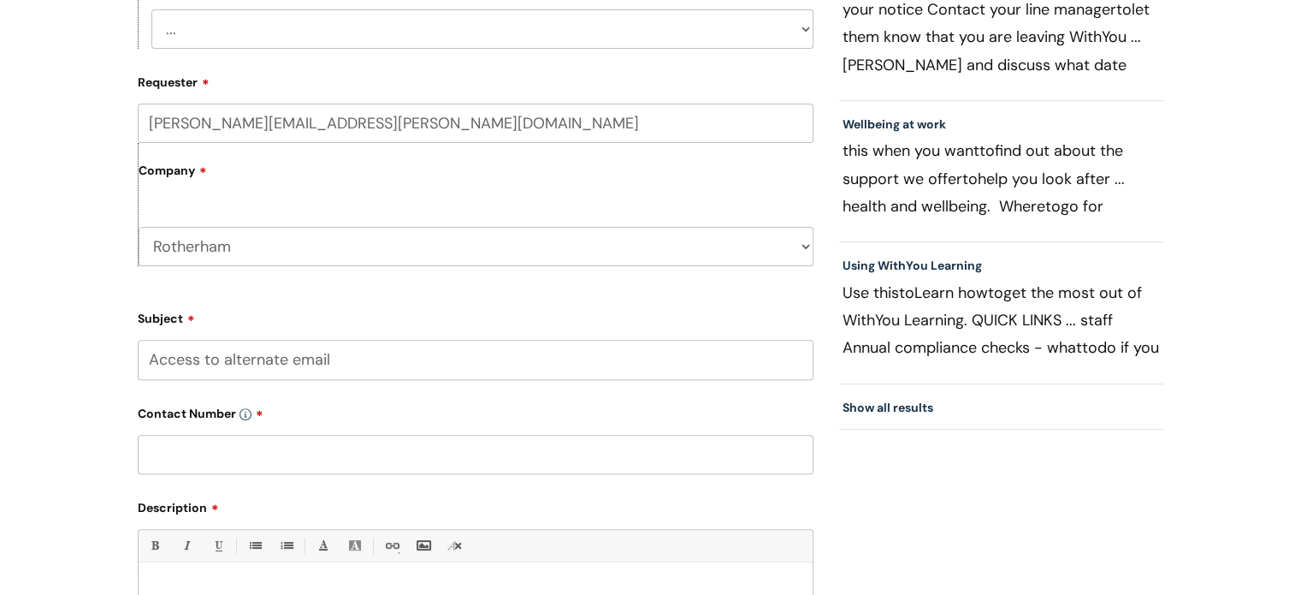
click at [244, 459] on input "text" at bounding box center [476, 454] width 676 height 39
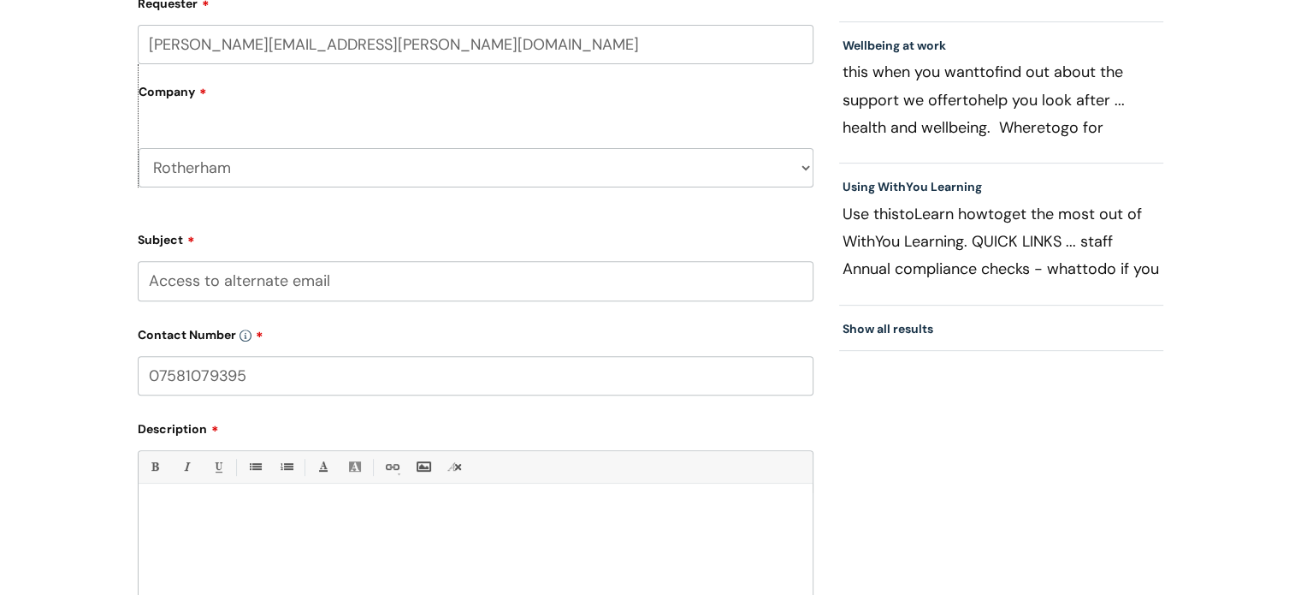
scroll to position [684, 0]
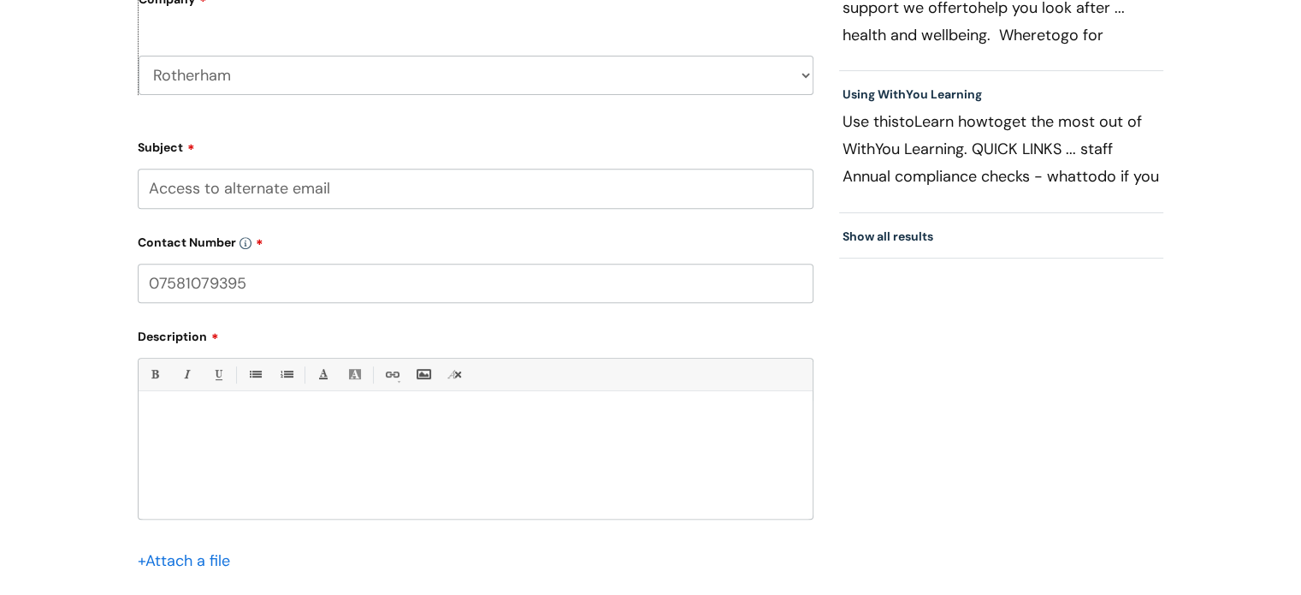
type input "07581079395"
click at [216, 455] on div at bounding box center [476, 459] width 674 height 118
click at [222, 465] on div at bounding box center [476, 459] width 674 height 118
click at [269, 455] on p "I am supposed to have access to a shared inbox - email" at bounding box center [475, 451] width 649 height 15
click at [451, 453] on p "I am supposed to have received access to a shared inbox - email" at bounding box center [475, 451] width 649 height 15
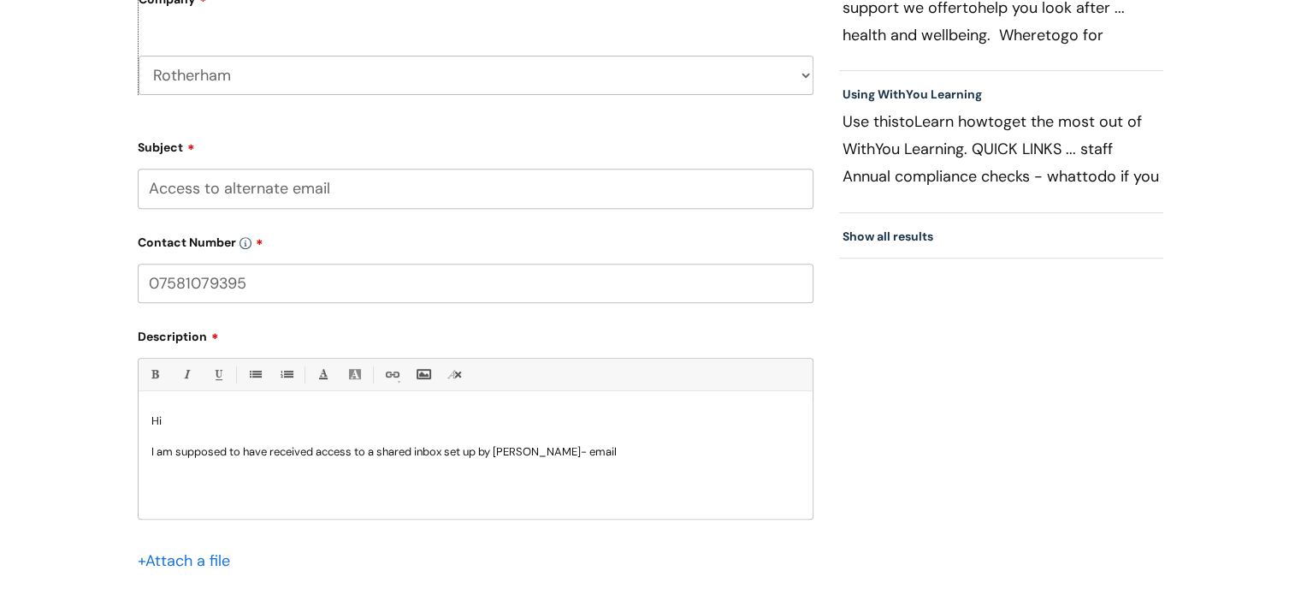
click at [637, 447] on p "I am supposed to have received access to a shared inbox set up by Vikki Wraith …" at bounding box center [475, 451] width 649 height 15
click at [579, 480] on div "Hi I am supposed to have received access to a shared inbox set up by Vikki Wrai…" at bounding box center [476, 459] width 674 height 118
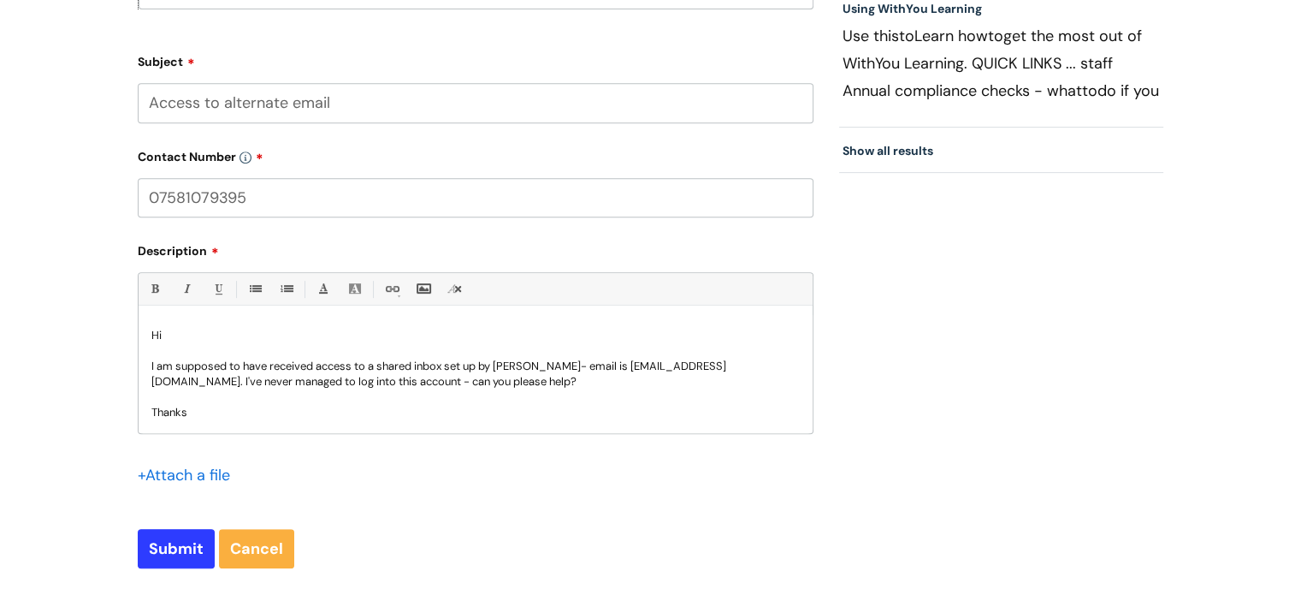
scroll to position [0, 0]
click at [166, 546] on input "Submit" at bounding box center [176, 548] width 77 height 39
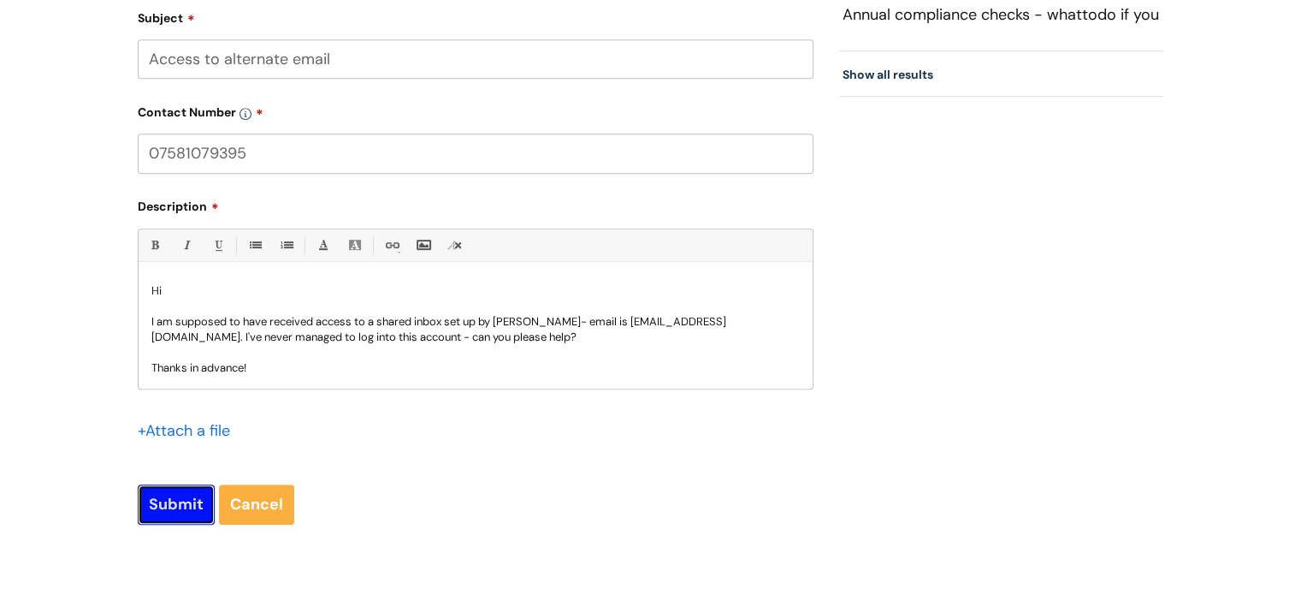
scroll to position [887, 0]
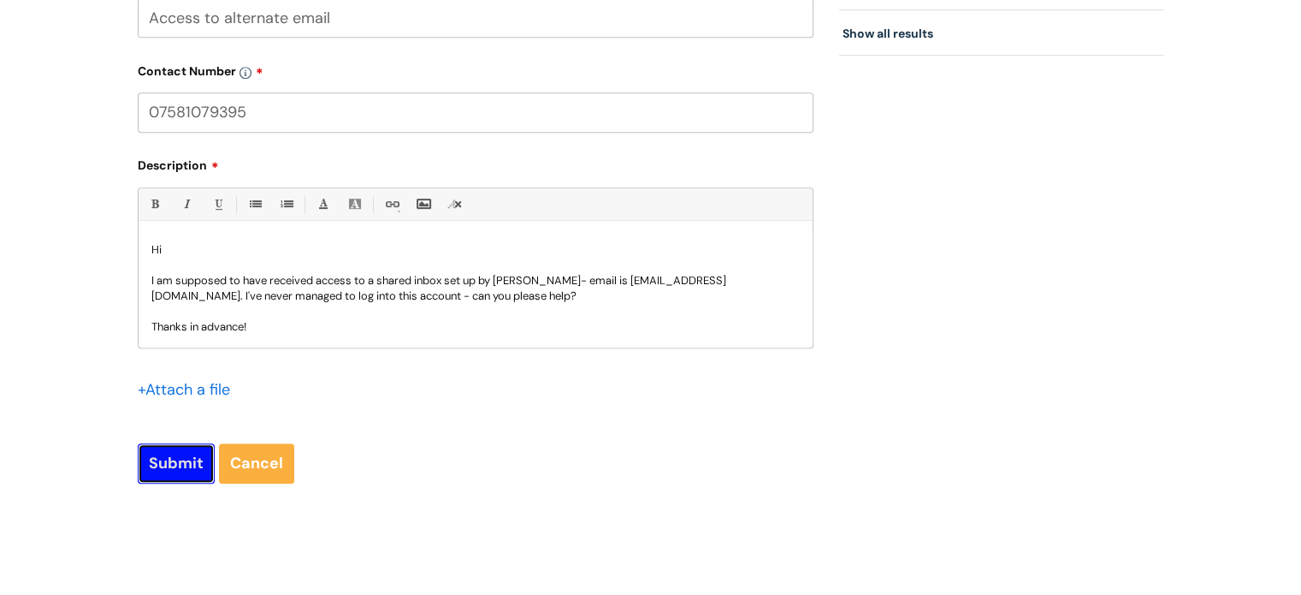
click at [185, 468] on input "Submit" at bounding box center [176, 462] width 77 height 39
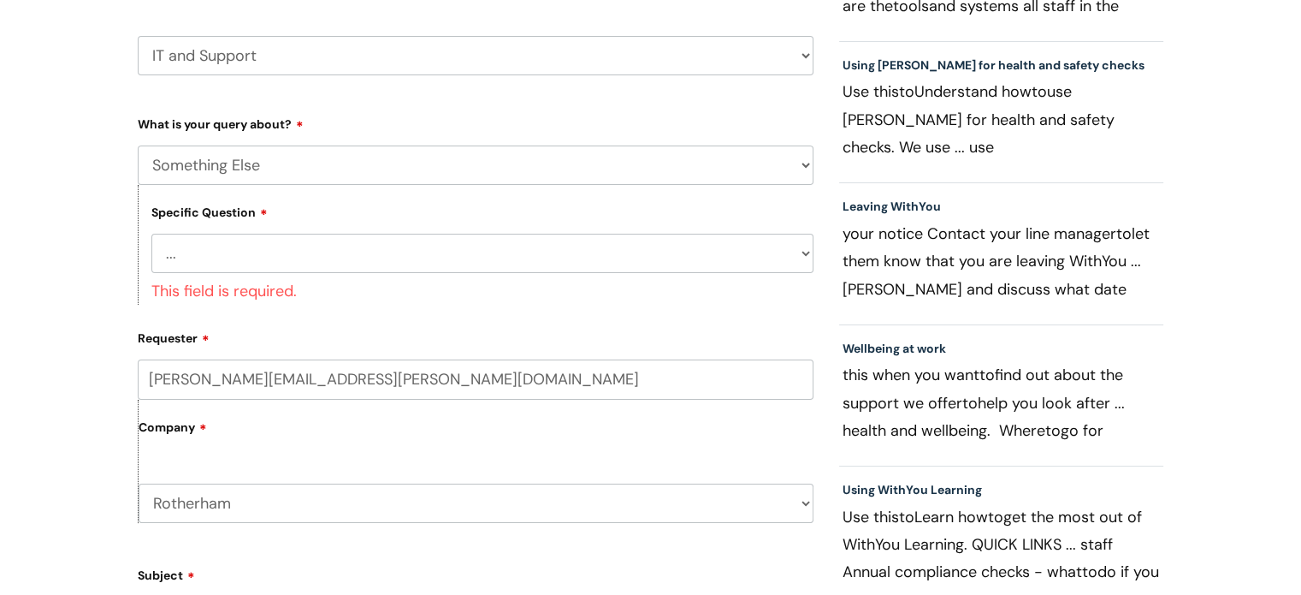
scroll to position [288, 0]
click at [329, 272] on select "... My problem is not listed" at bounding box center [482, 253] width 662 height 39
select select "My problem is not listed"
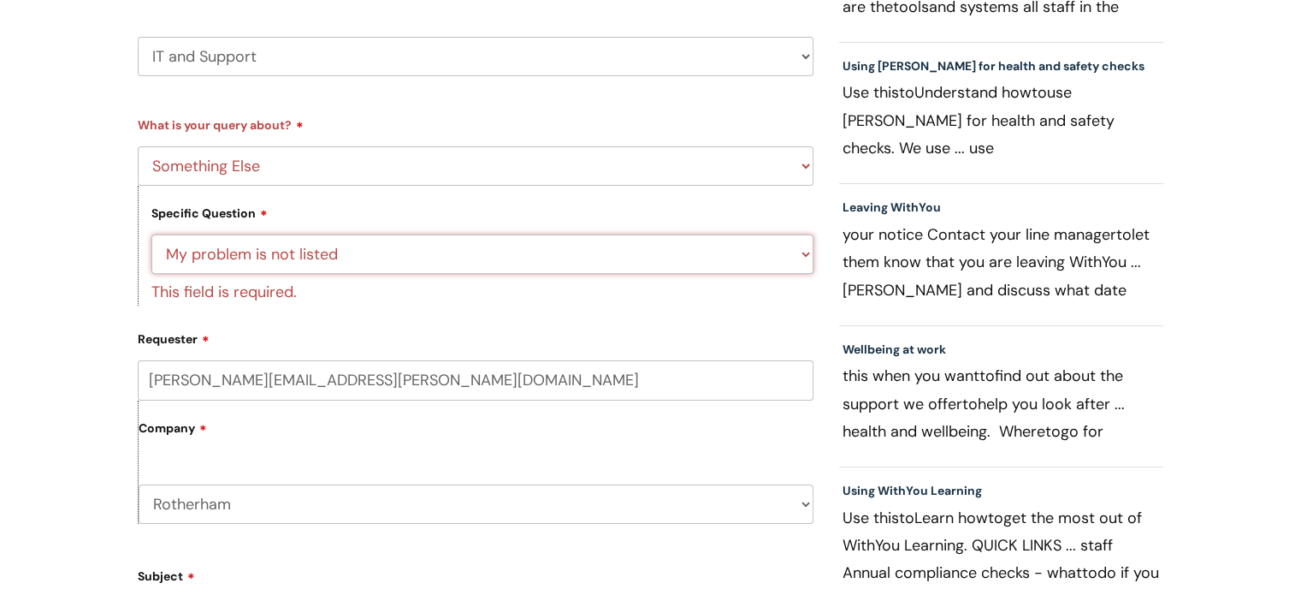
click at [151, 234] on select "... My problem is not listed" at bounding box center [482, 253] width 662 height 39
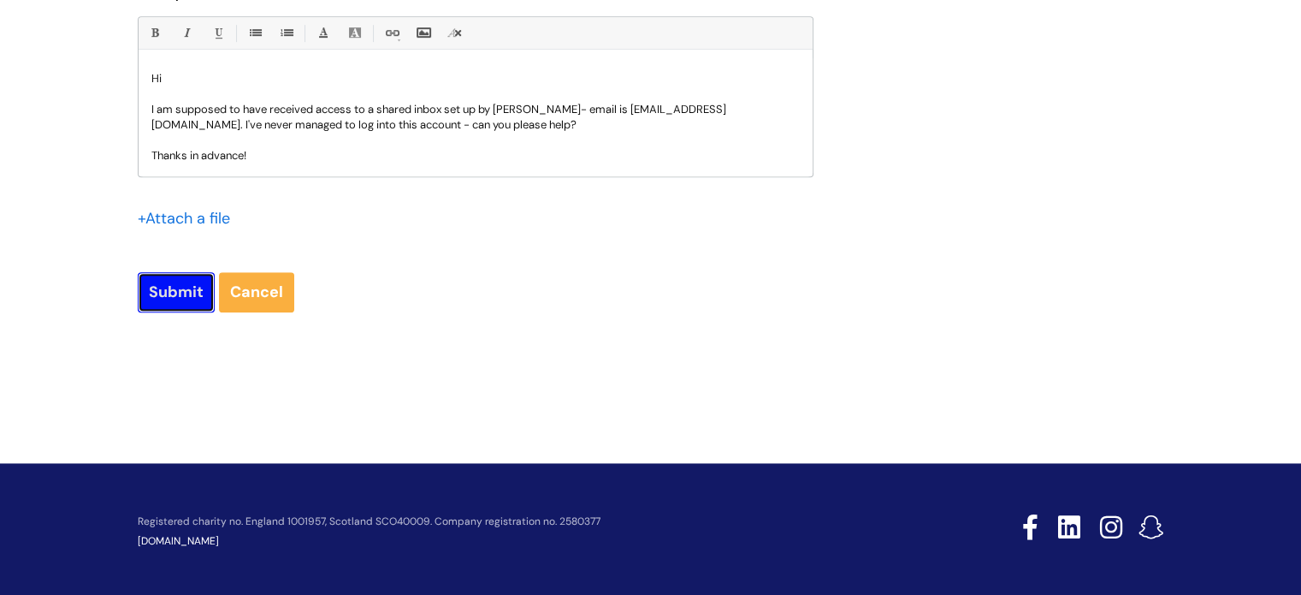
click at [176, 288] on input "Submit" at bounding box center [176, 291] width 77 height 39
type input "Please Wait..."
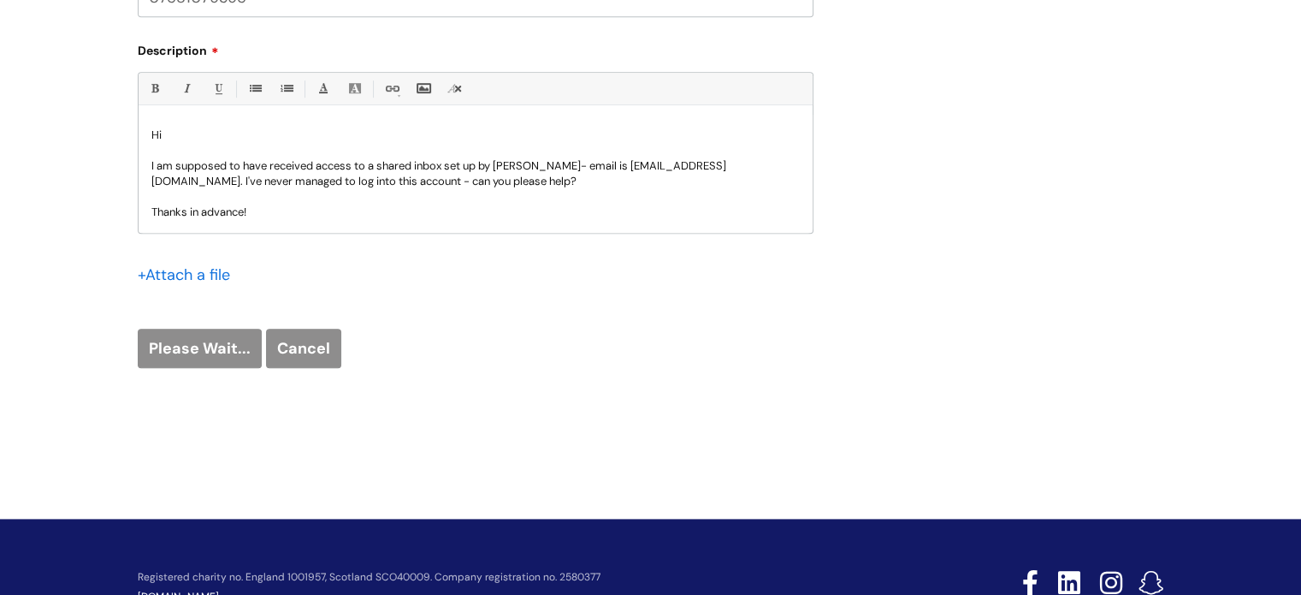
scroll to position [941, 0]
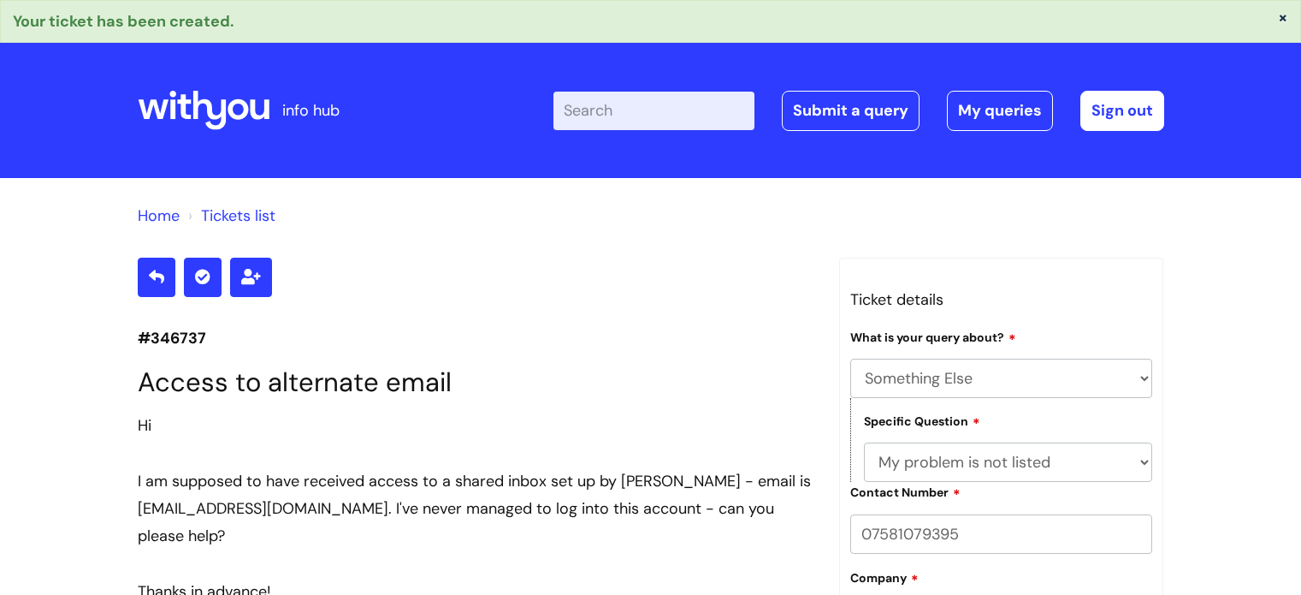
select select "Something Else"
select select "My problem is not listed"
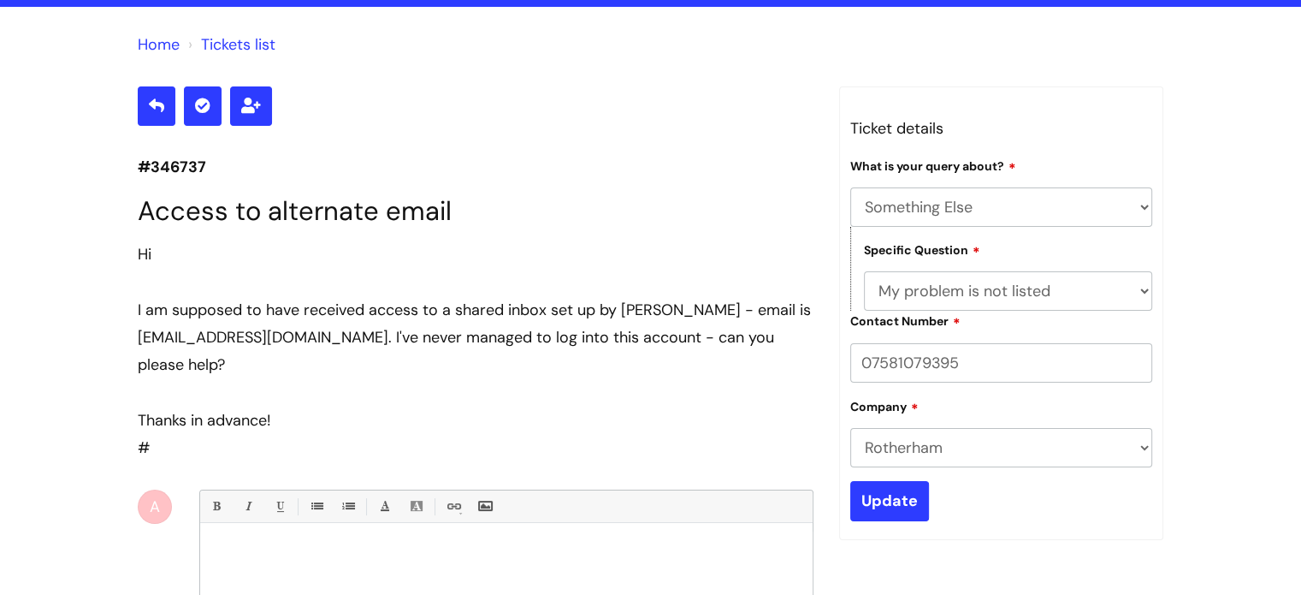
scroll to position [168, 0]
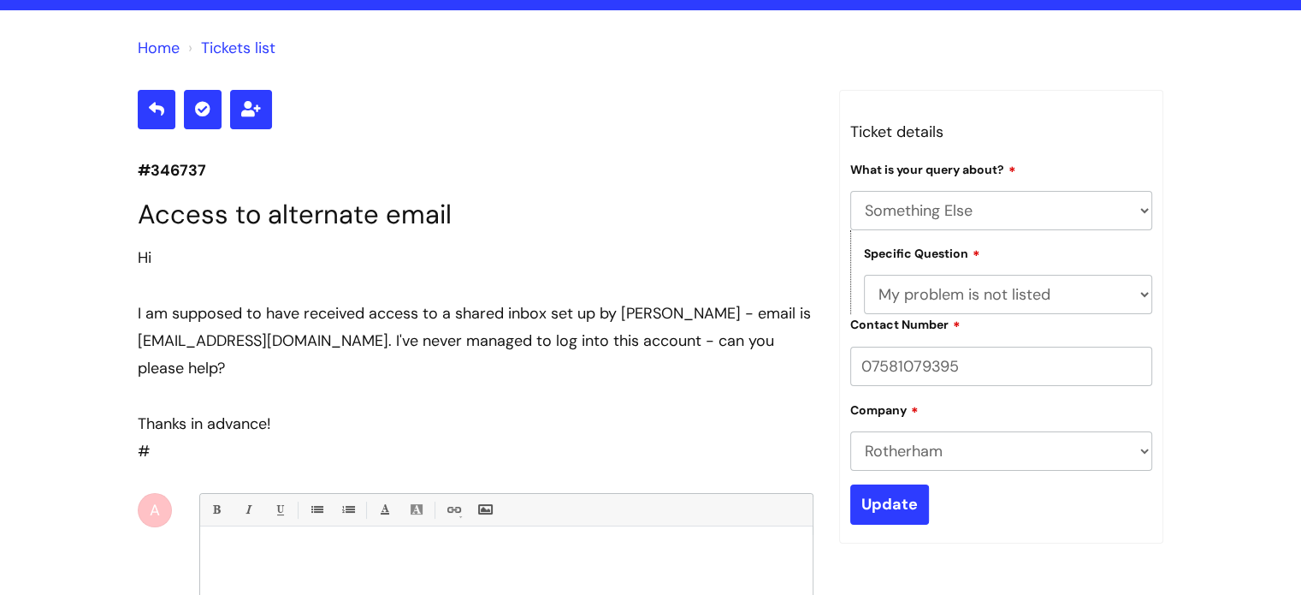
click at [685, 388] on div at bounding box center [476, 395] width 676 height 27
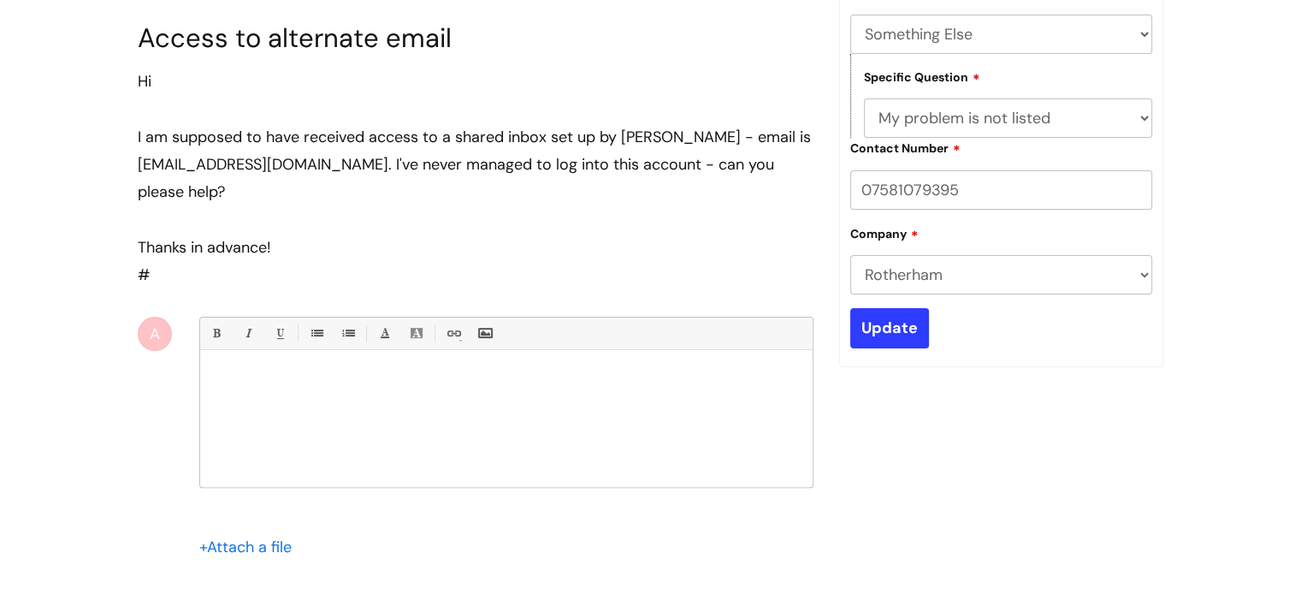
scroll to position [339, 0]
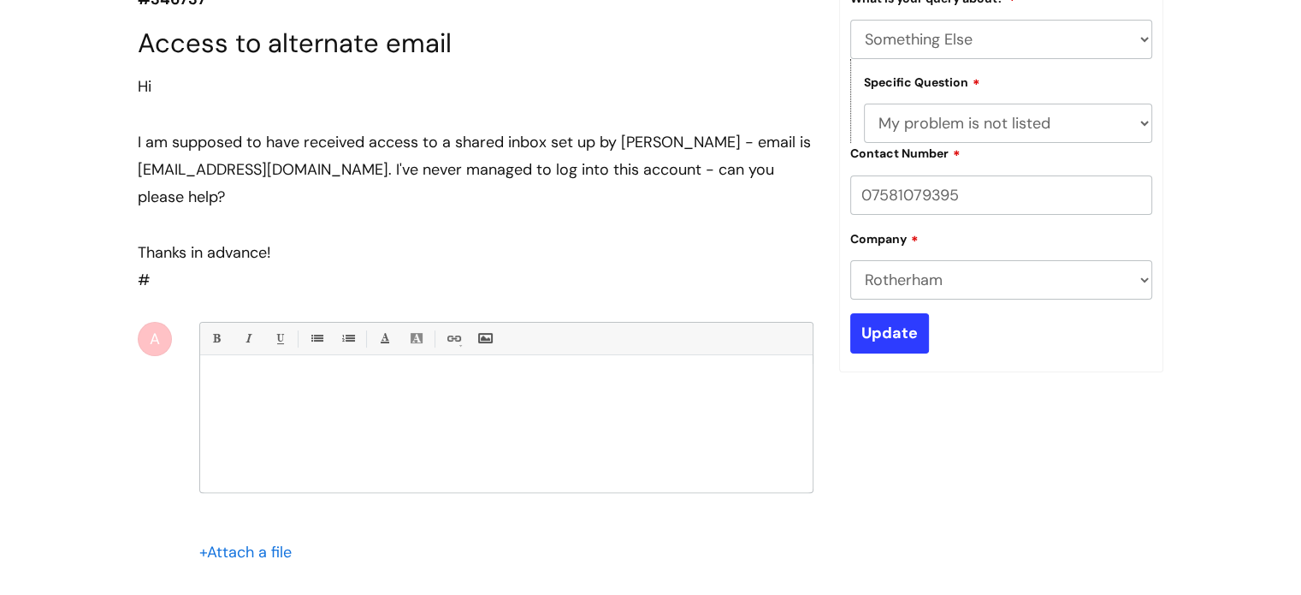
click at [416, 239] on div "Thanks in advance!" at bounding box center [476, 252] width 676 height 27
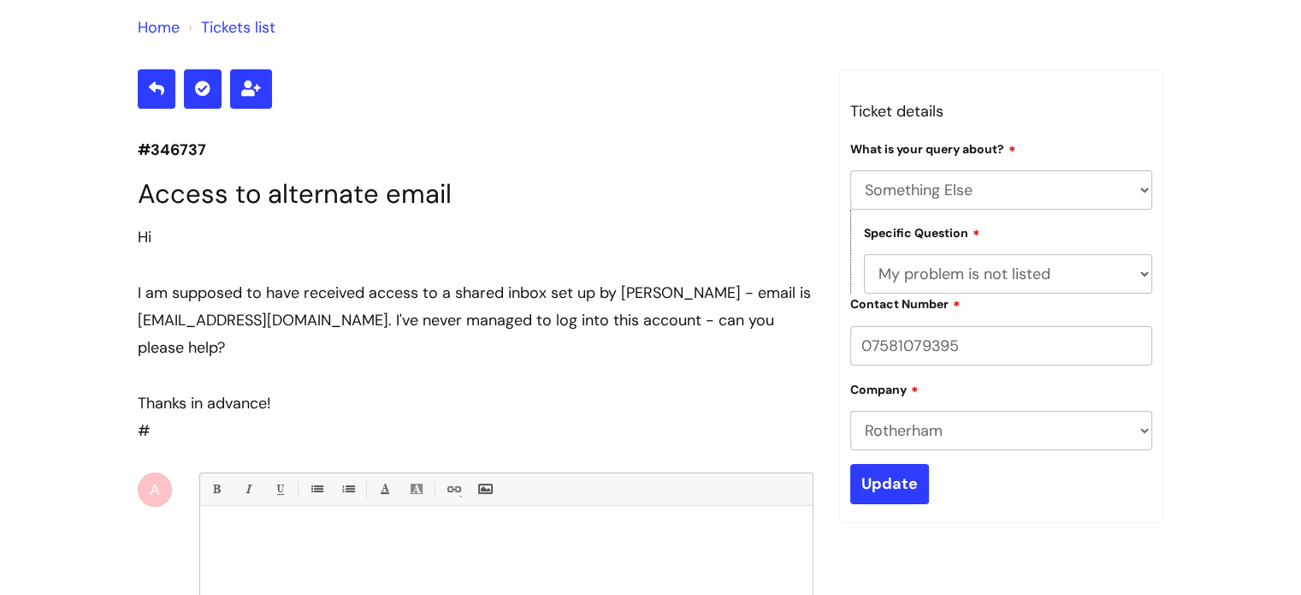
scroll to position [168, 0]
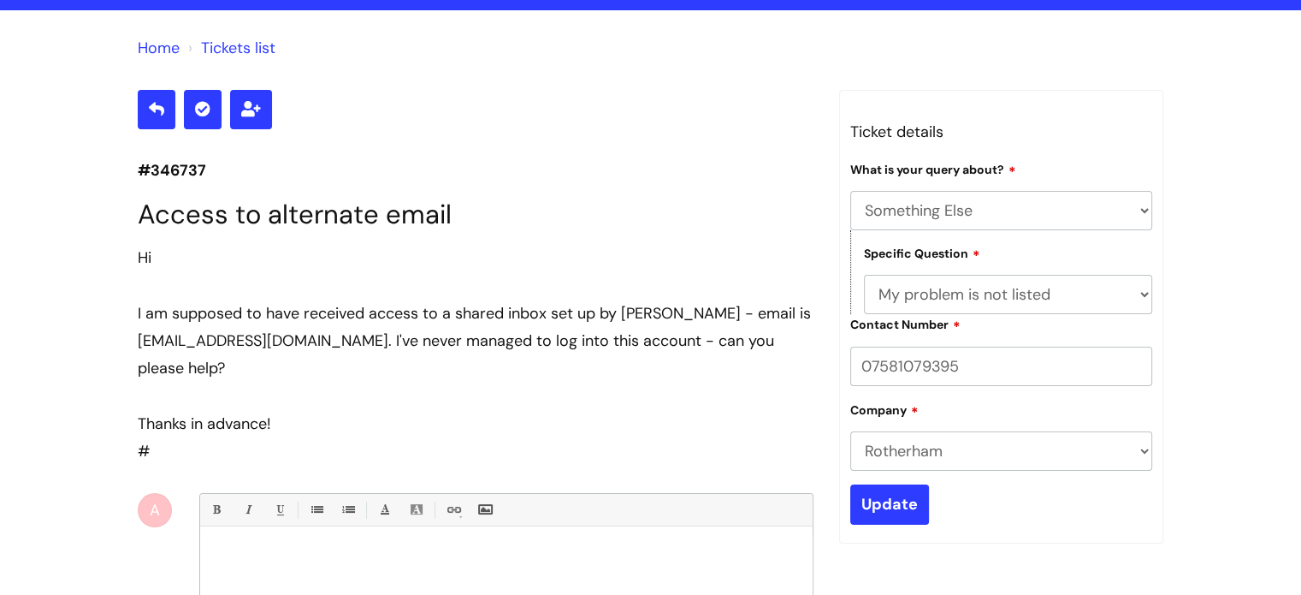
click at [417, 246] on div "Hi" at bounding box center [476, 257] width 676 height 27
click at [260, 47] on link "Tickets list" at bounding box center [238, 48] width 74 height 21
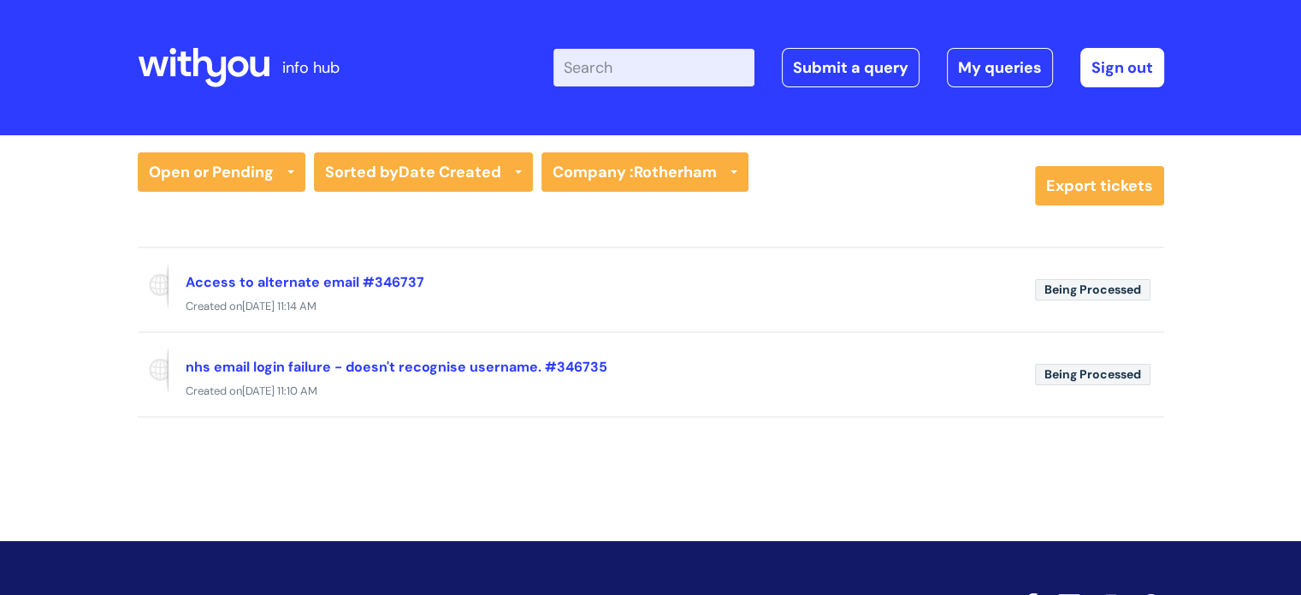
click at [482, 453] on div "Open or Pending All Tickets Open or Pending Resolved or Closed Date Created Las…" at bounding box center [650, 312] width 1301 height 354
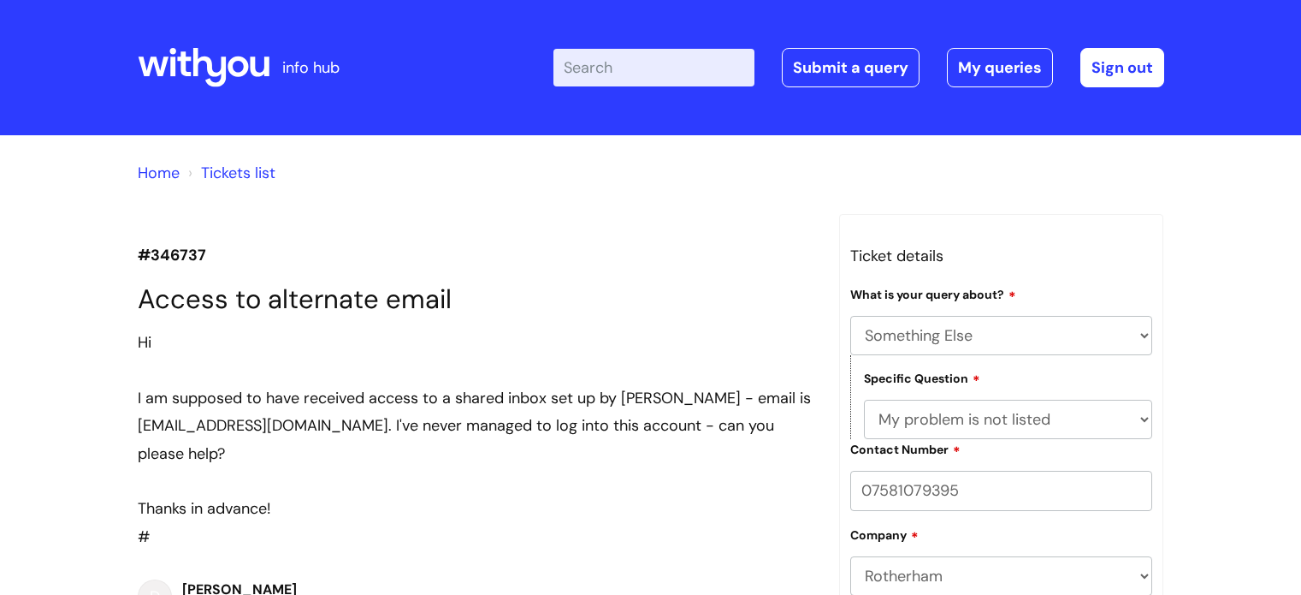
select select "Something Else"
select select "My problem is not listed"
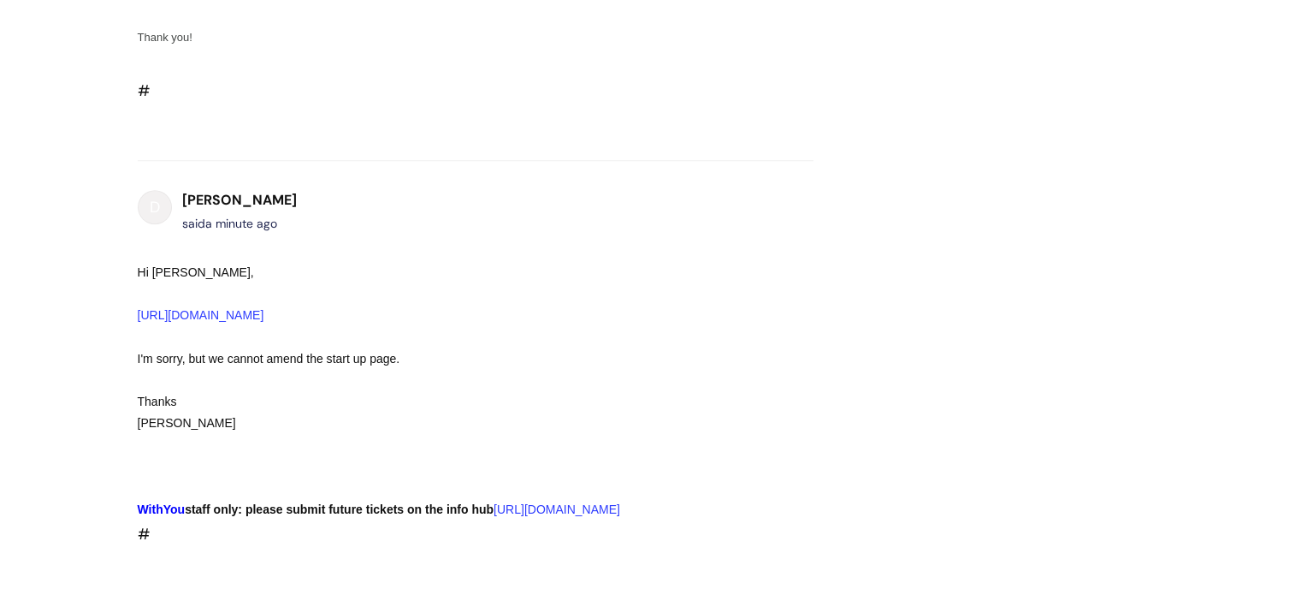
scroll to position [1183, 0]
